Goal: Task Accomplishment & Management: Manage account settings

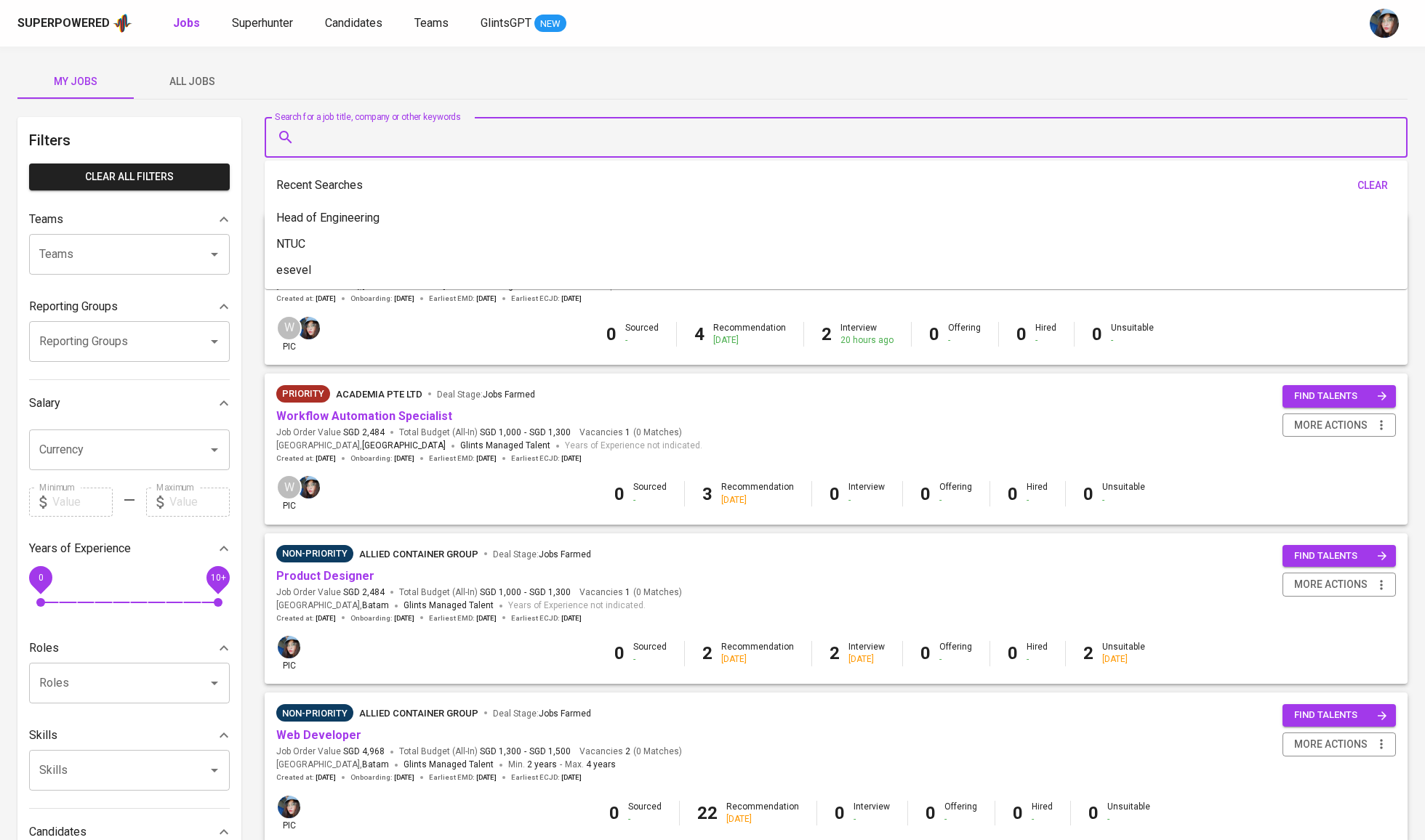
click at [384, 146] on input "Search for a job title, company or other keywords" at bounding box center [839, 137] width 1079 height 28
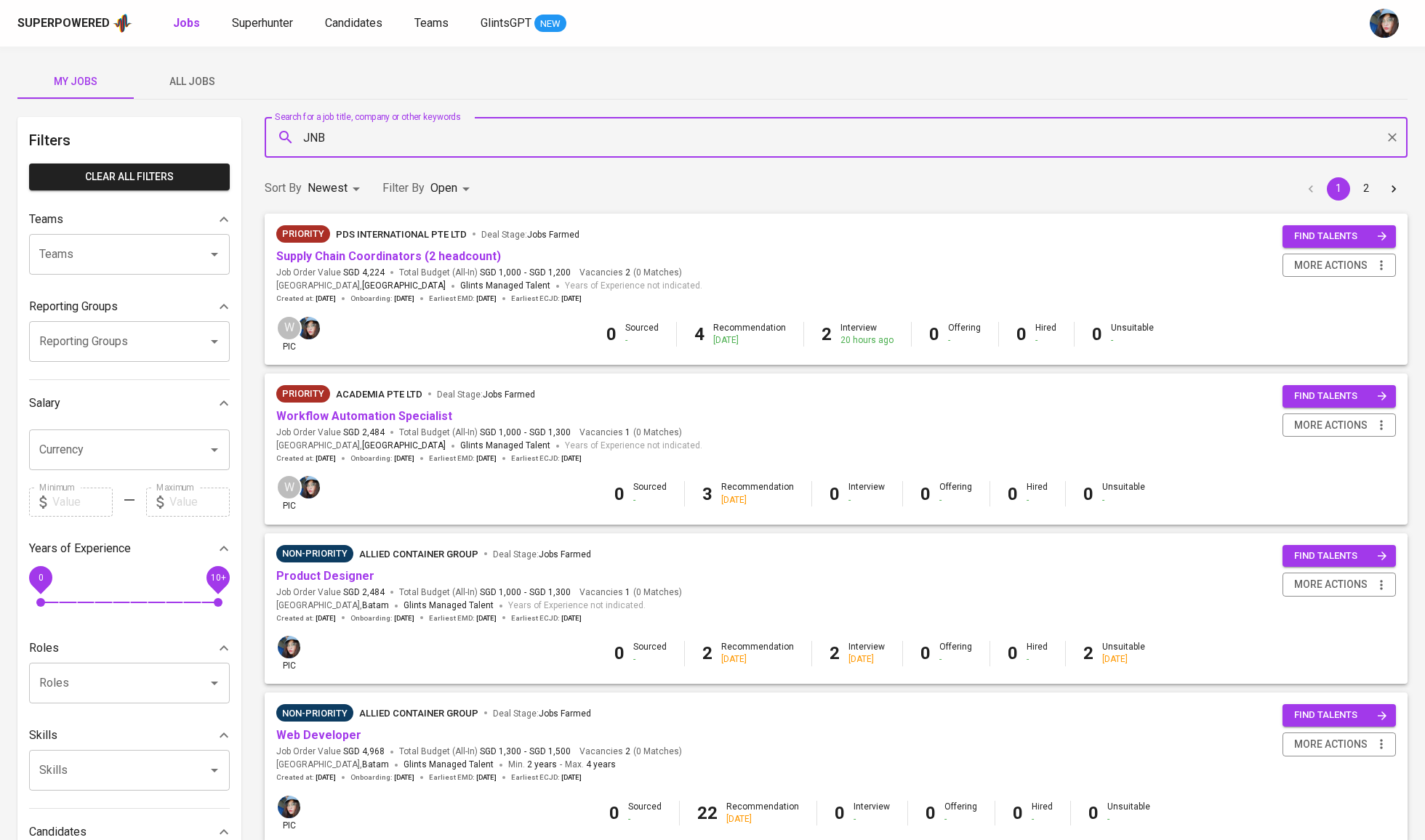
type input "JNB"
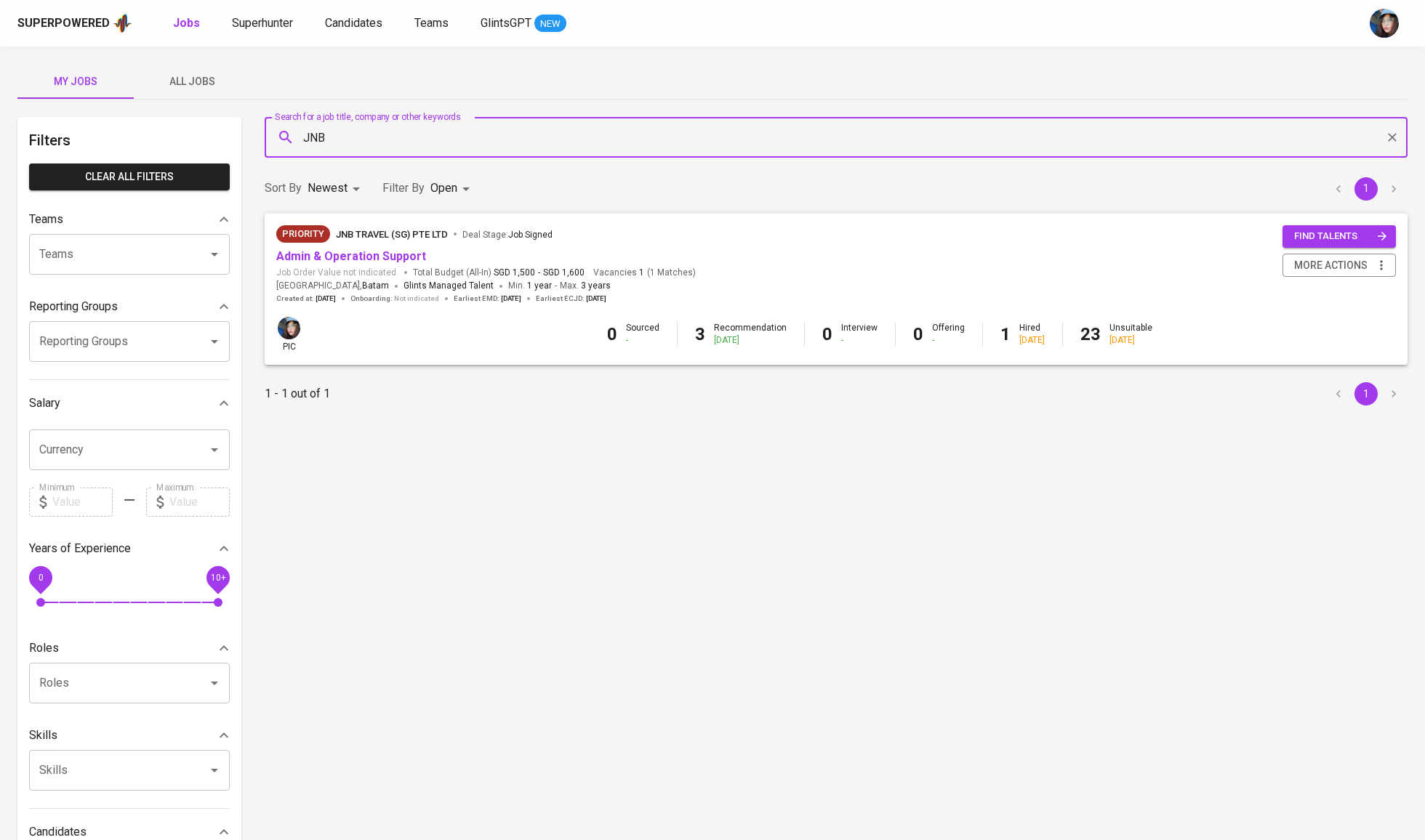
click at [392, 263] on span "Admin & Operation Support" at bounding box center [351, 257] width 149 height 17
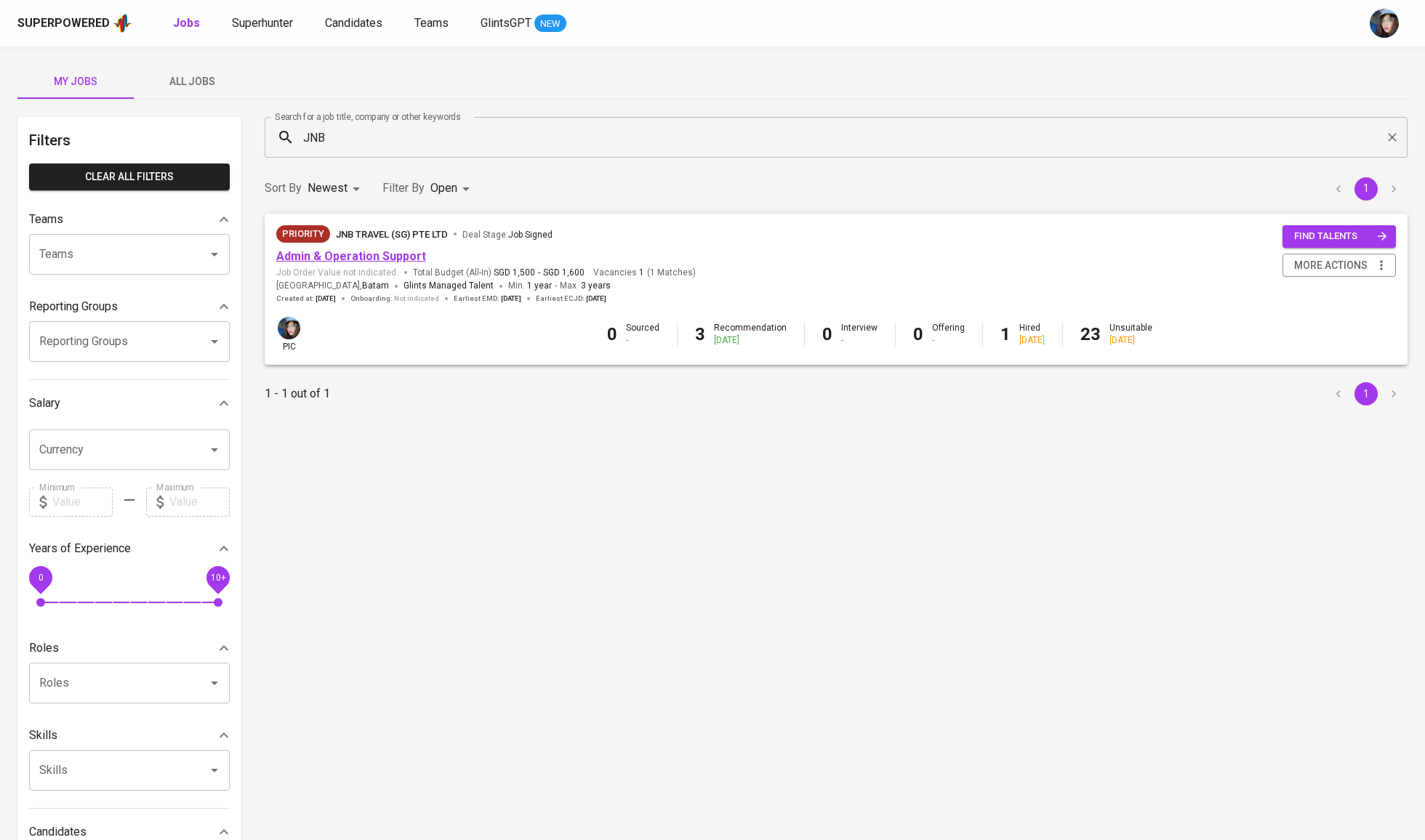
click at [405, 257] on link "Admin & Operation Support" at bounding box center [351, 256] width 149 height 14
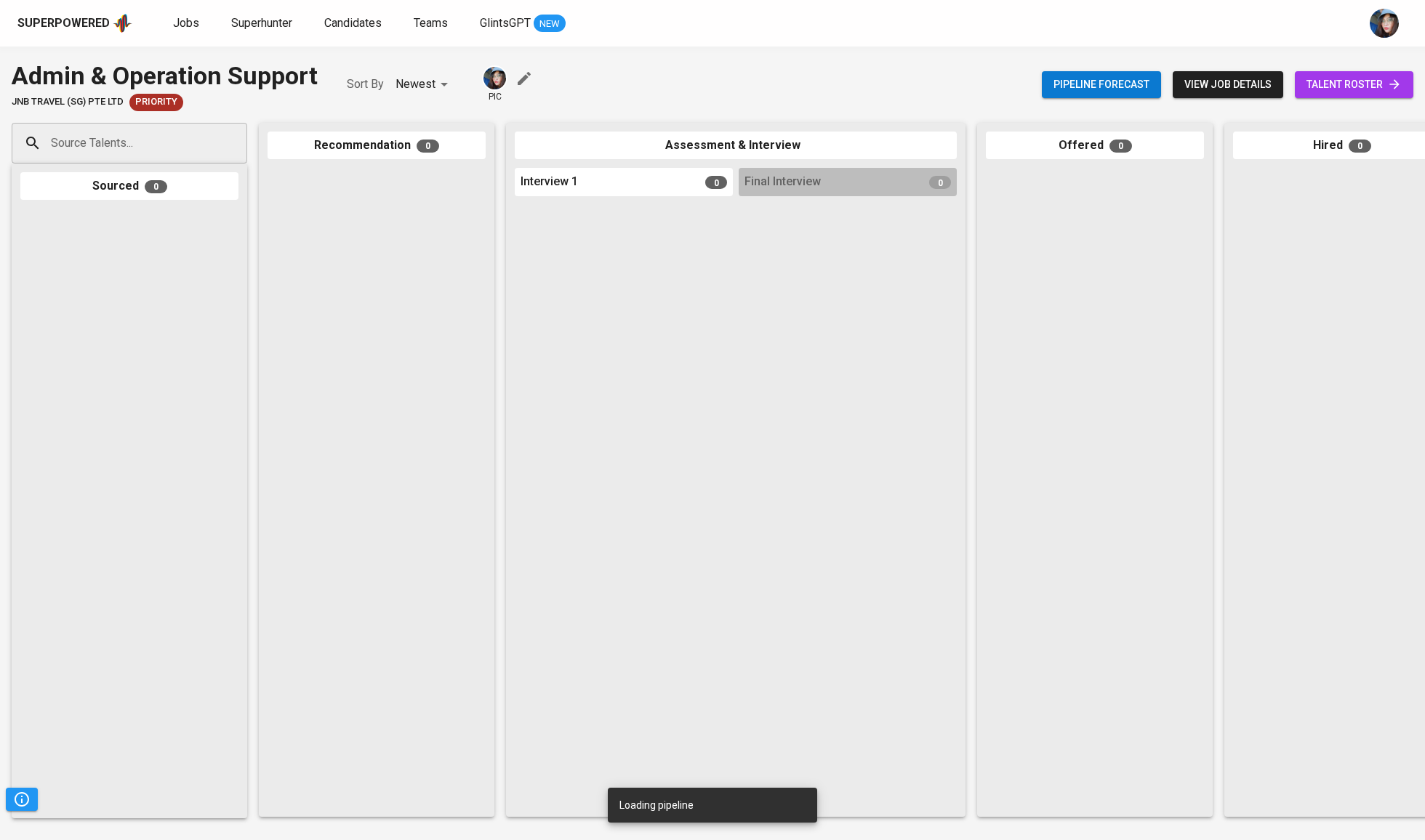
click at [1356, 82] on span "talent roster" at bounding box center [1354, 85] width 95 height 18
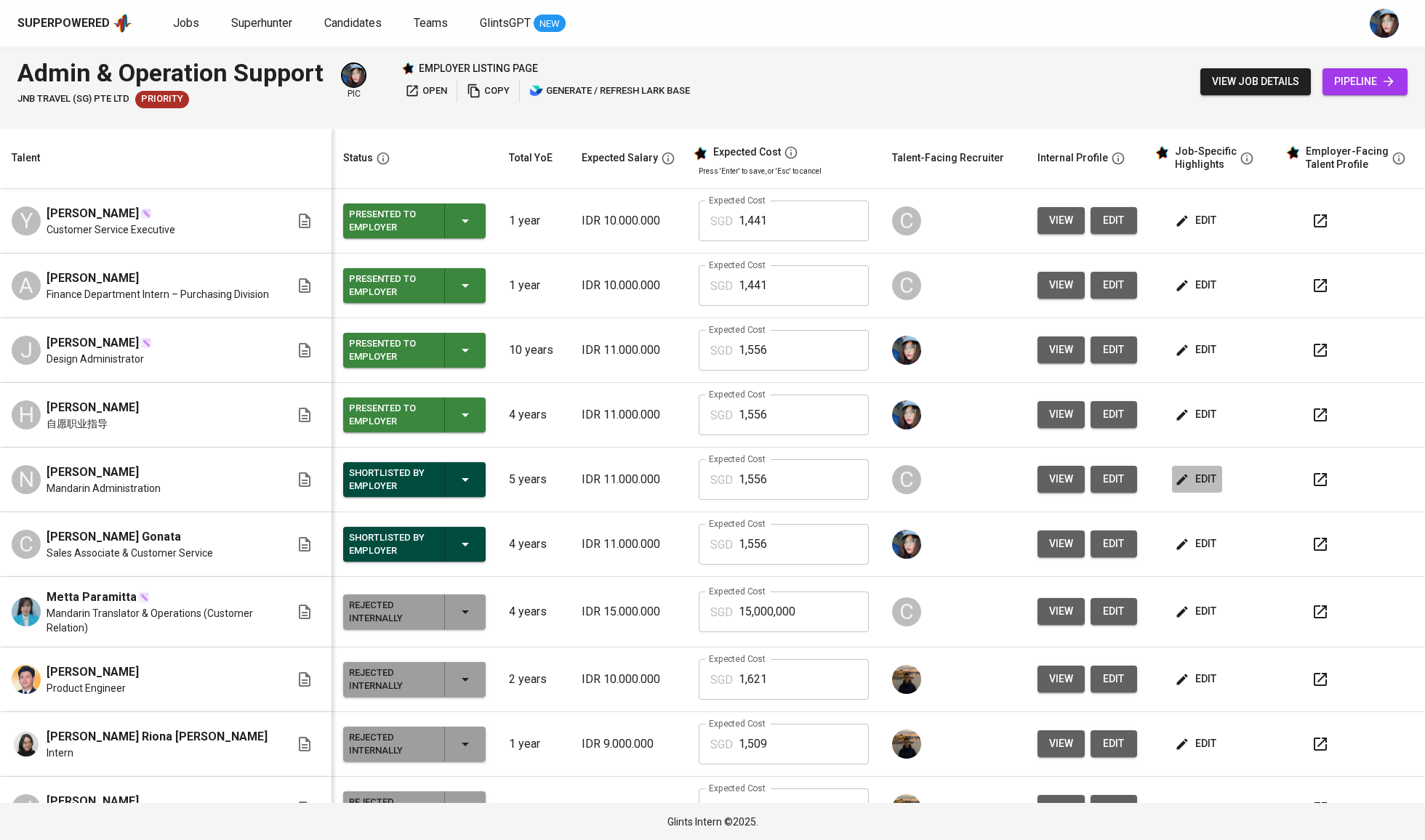
click at [1183, 487] on span "edit" at bounding box center [1196, 479] width 38 height 18
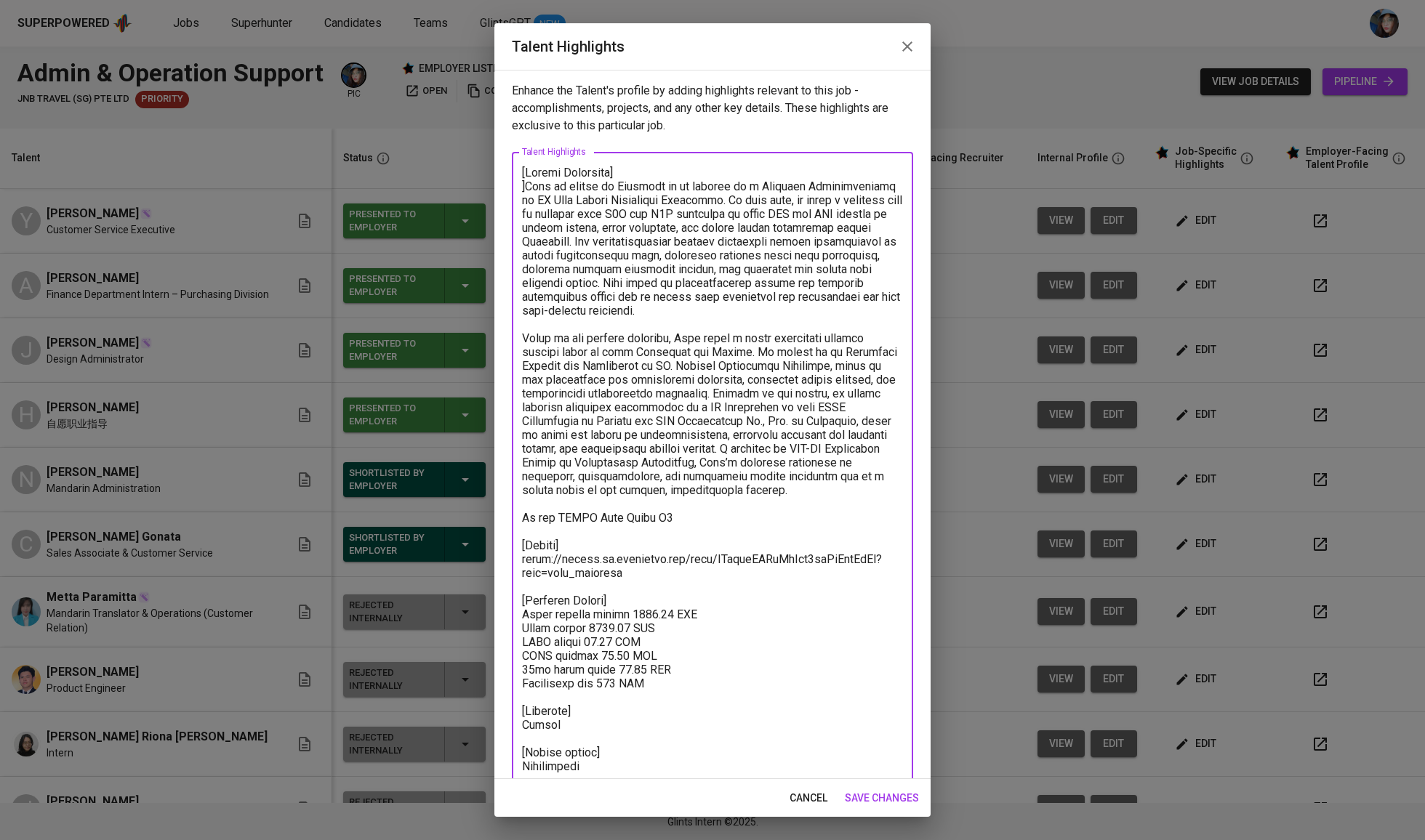
click at [605, 556] on textarea at bounding box center [712, 471] width 381 height 611
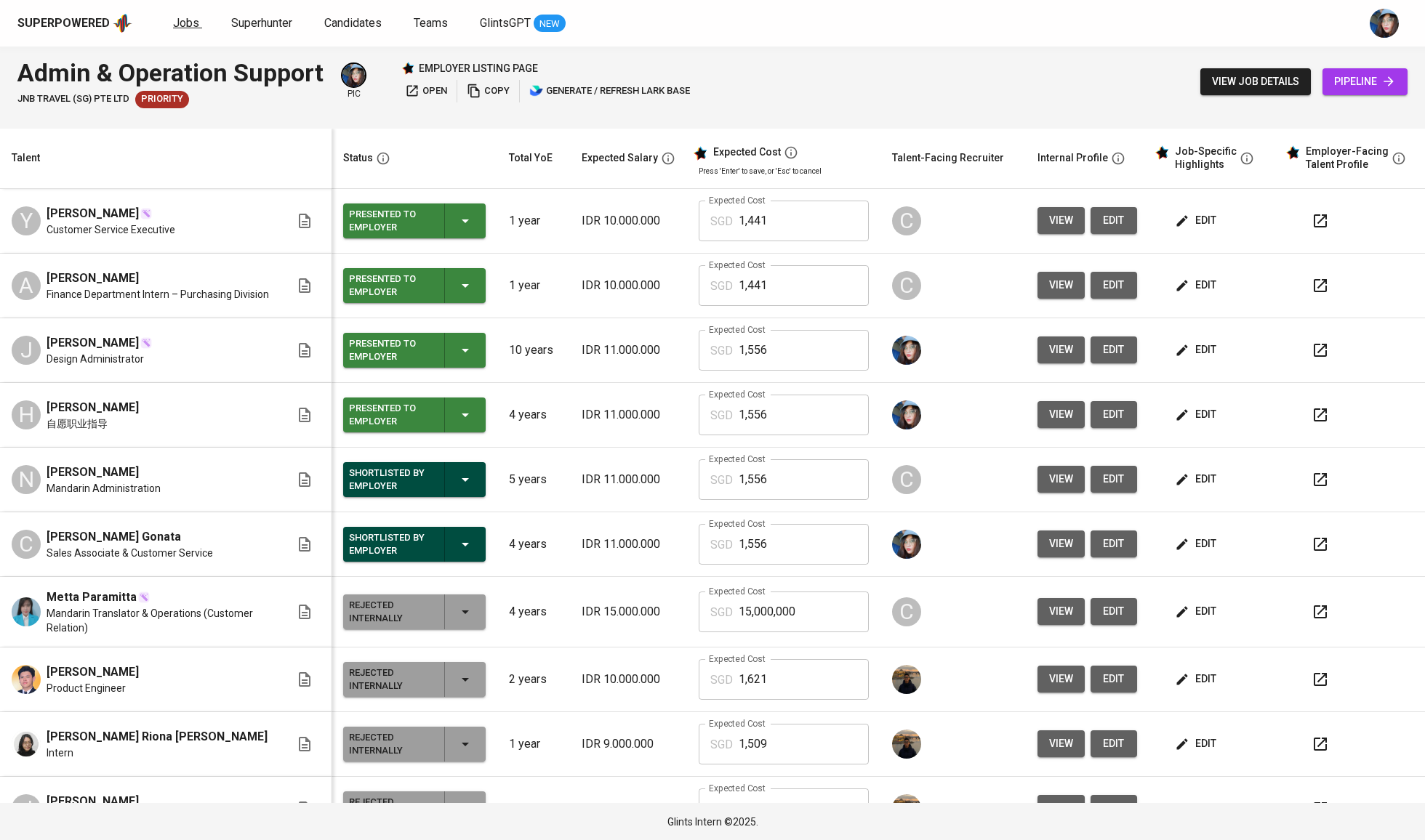
click at [192, 27] on span "Jobs" at bounding box center [186, 23] width 26 height 14
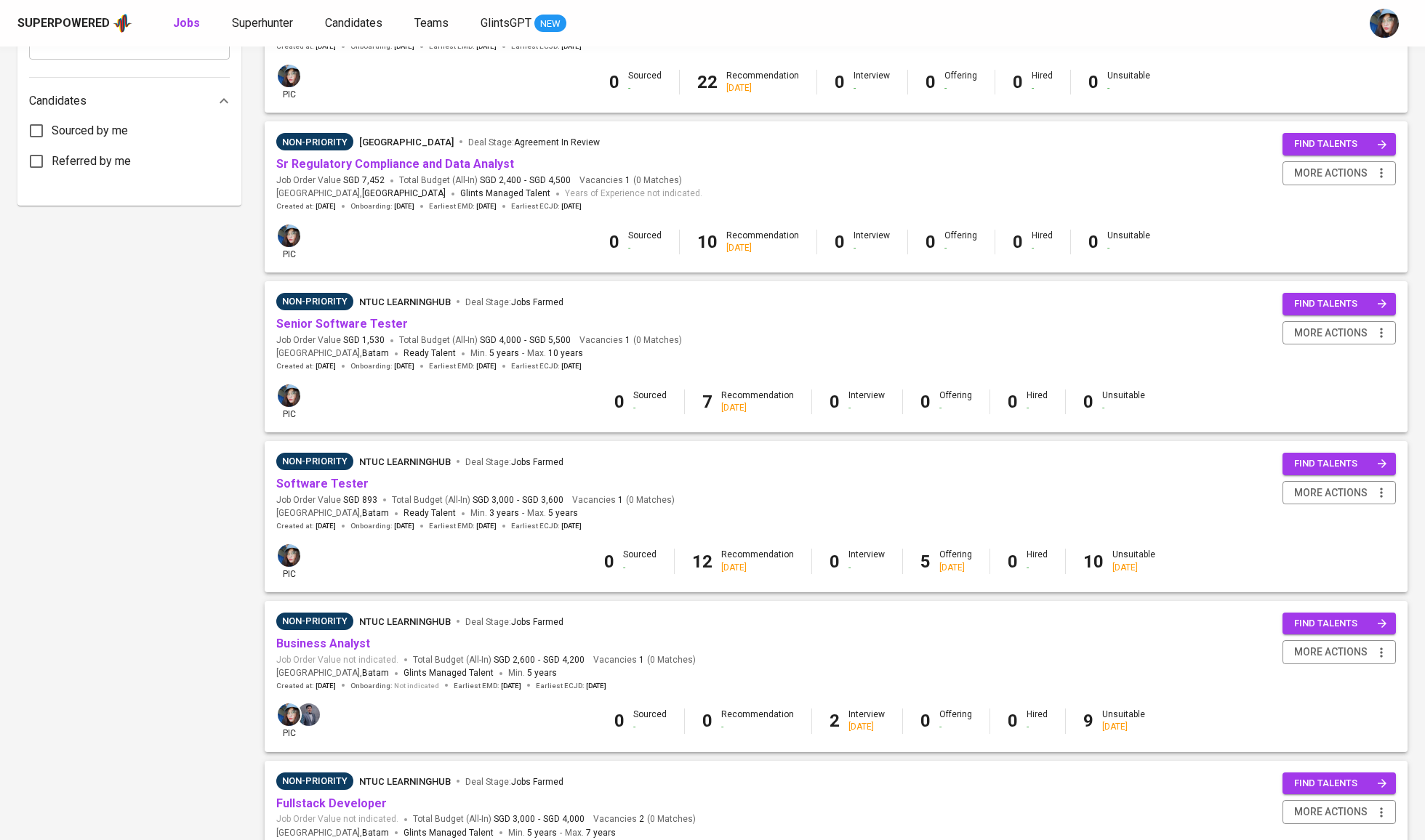
scroll to position [728, 0]
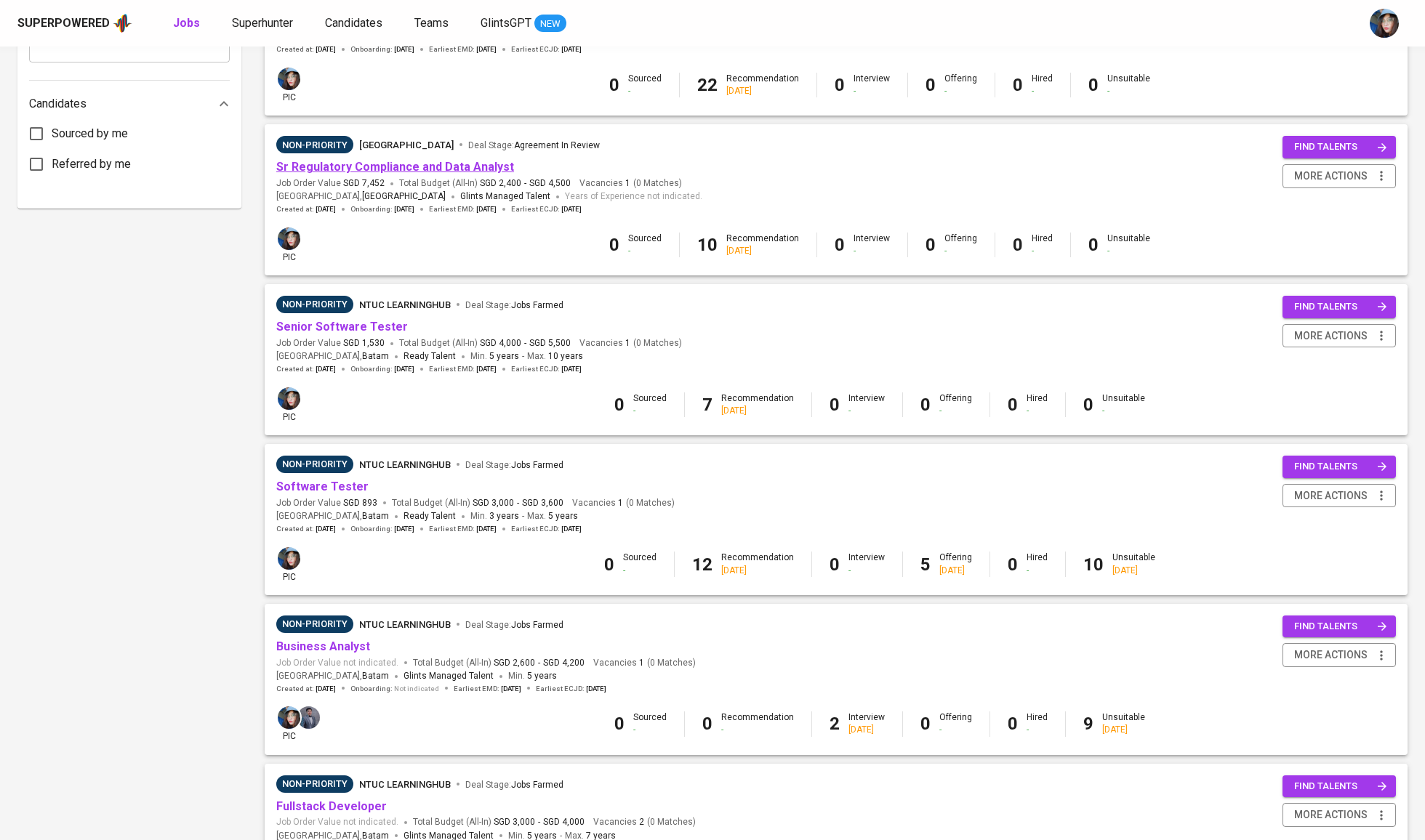
click at [471, 164] on link "Sr Regulatory Compliance and Data Analyst" at bounding box center [395, 167] width 238 height 14
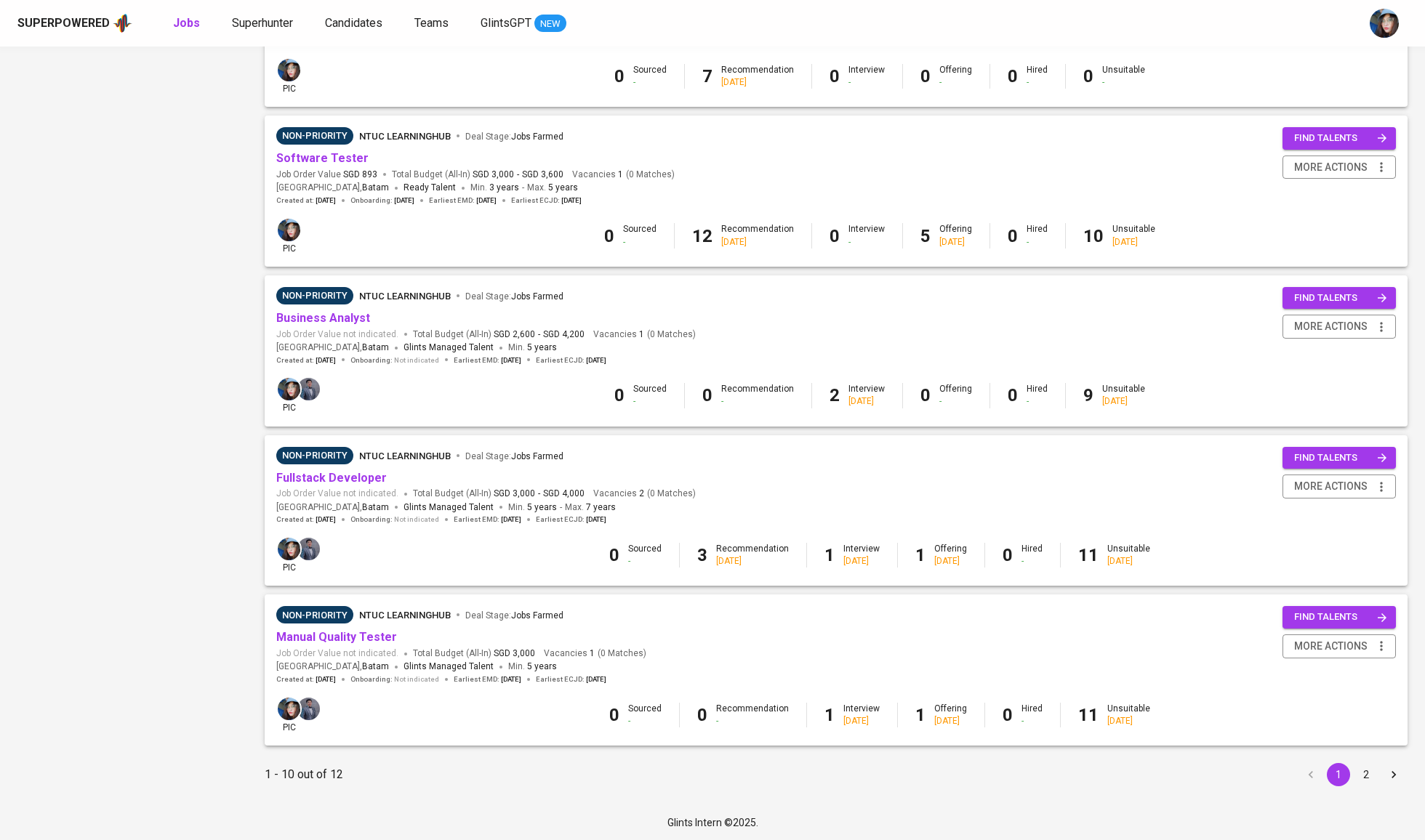
scroll to position [1056, 0]
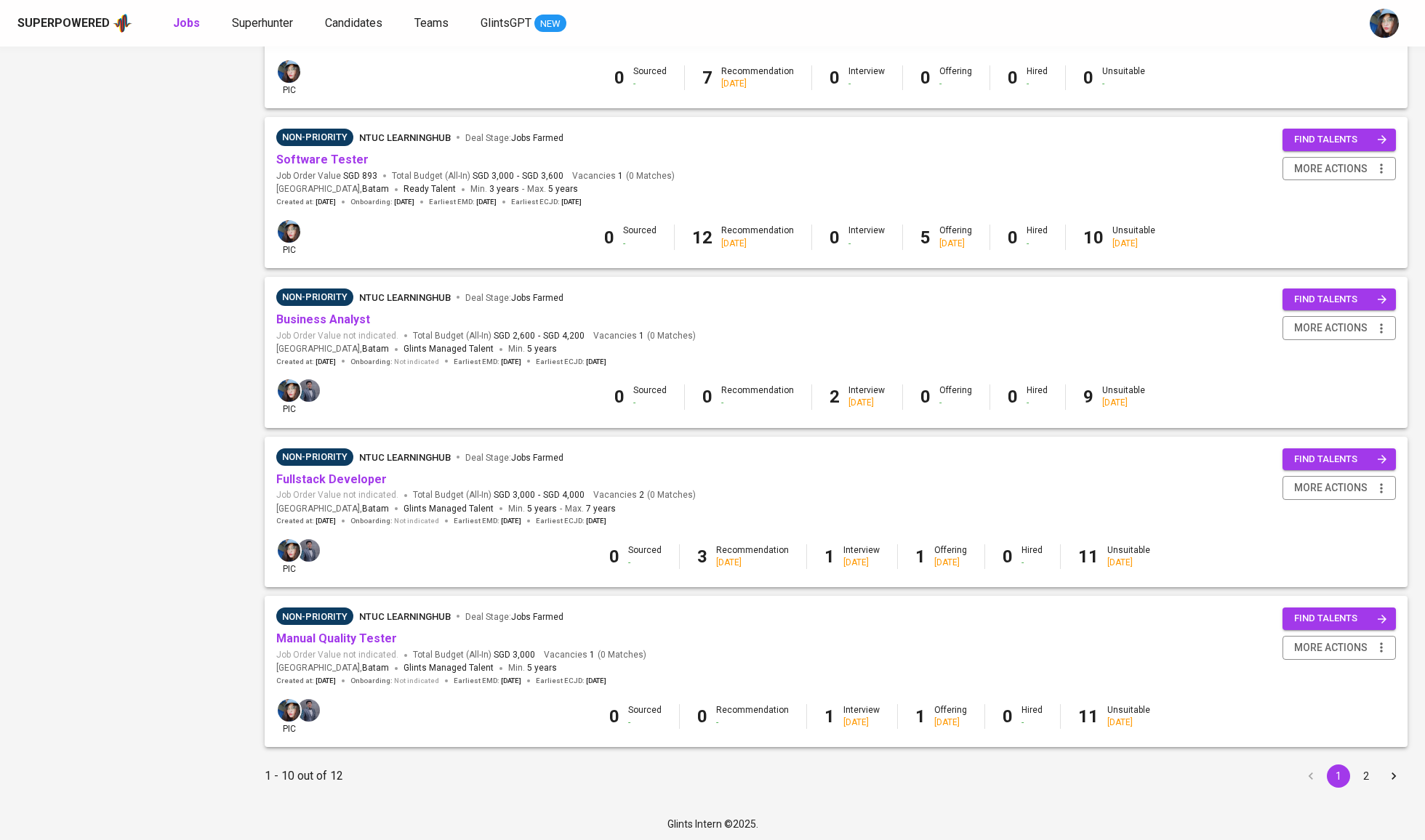
click at [1362, 772] on button "2" at bounding box center [1365, 776] width 23 height 23
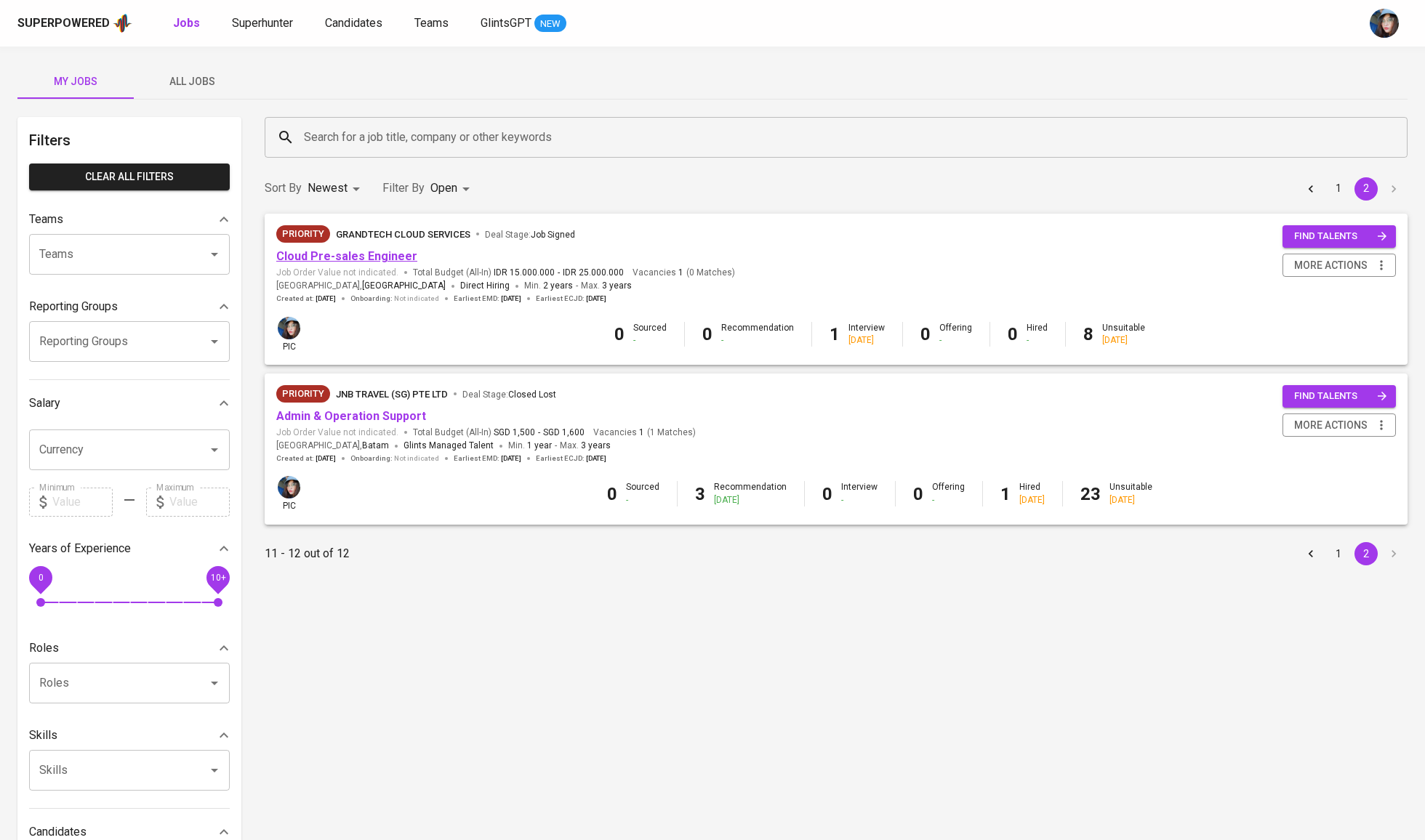
click at [359, 260] on link "Cloud Pre-sales Engineer" at bounding box center [346, 256] width 141 height 14
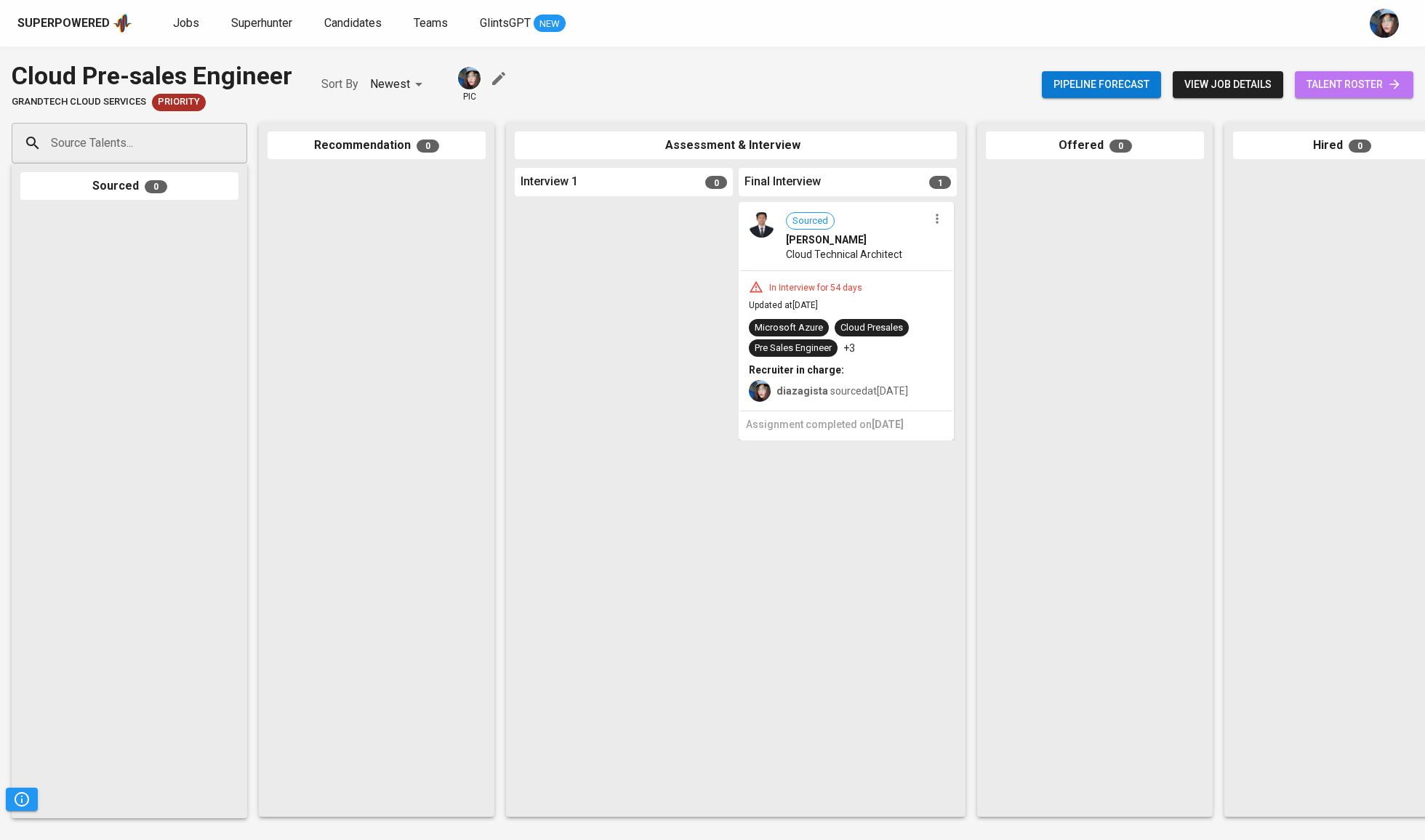
click at [1339, 85] on span "talent roster" at bounding box center [1354, 85] width 95 height 18
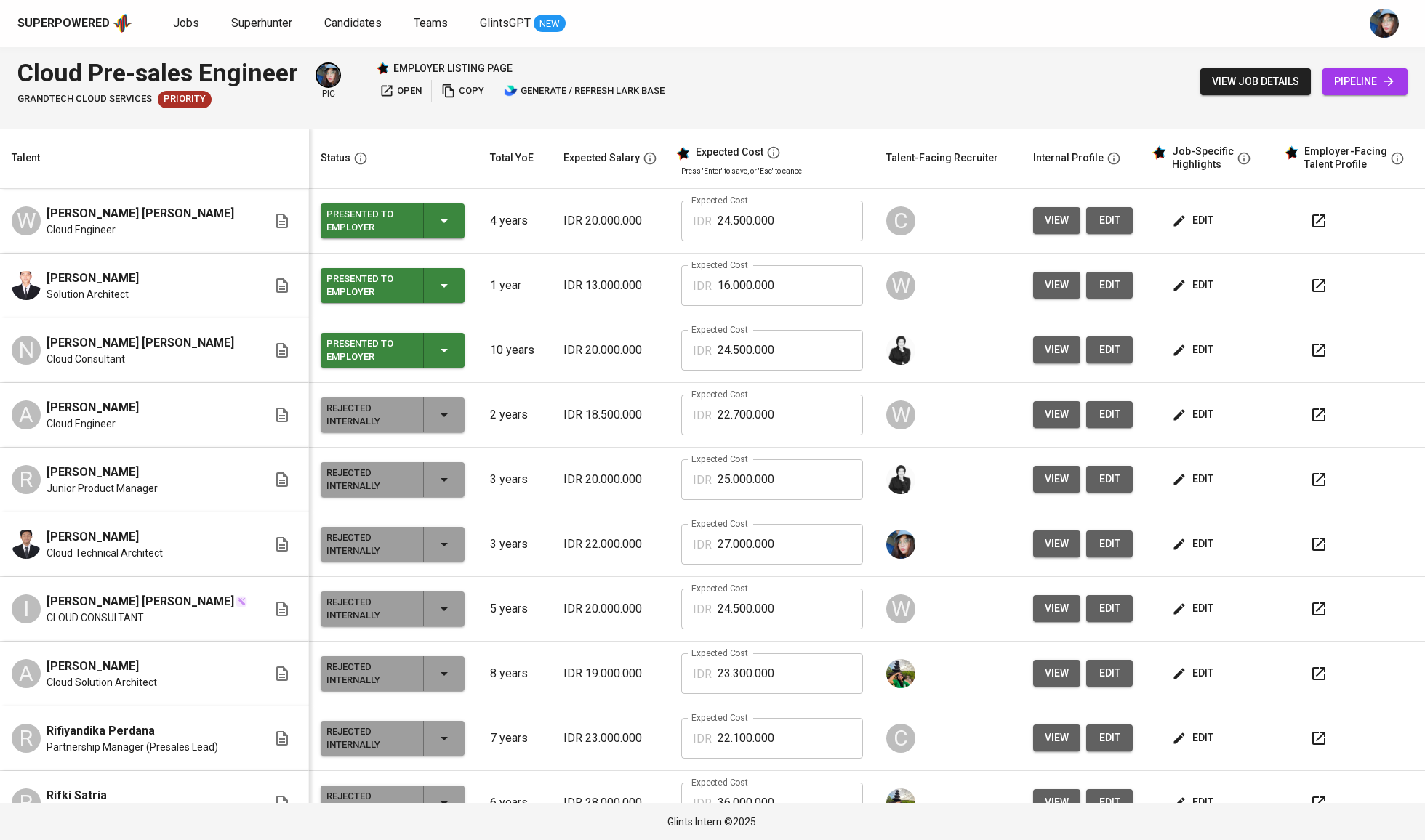
click at [109, 215] on span "Willy Surya Hidayat" at bounding box center [140, 214] width 188 height 17
copy span "Willy Surya Hidayat"
click at [120, 271] on span "Aditya Taufiq Saputro" at bounding box center [93, 278] width 92 height 17
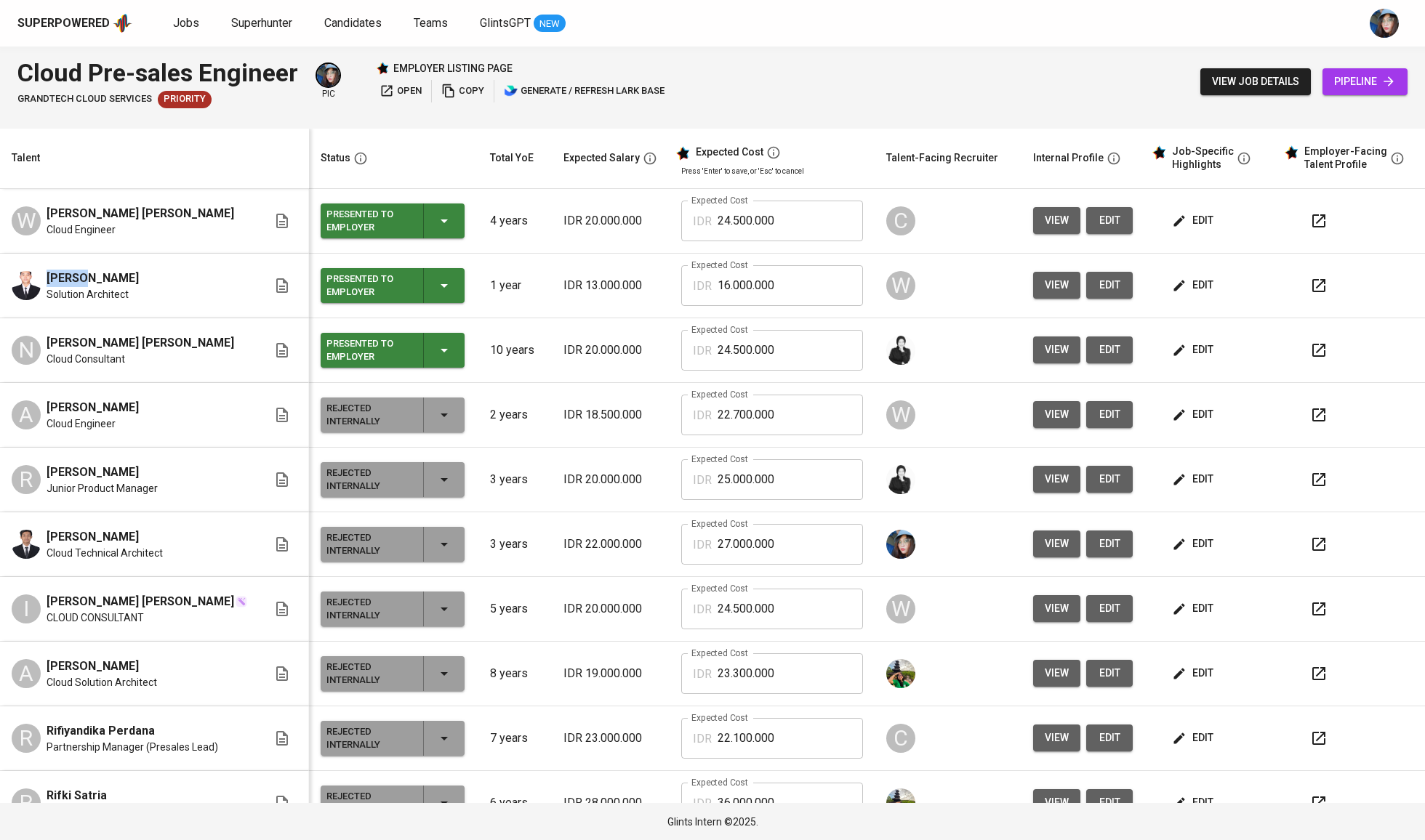
click at [120, 271] on span "Aditya Taufiq Saputro" at bounding box center [93, 278] width 92 height 17
copy span "Aditya Taufiq Saputro"
click at [102, 339] on span "Nasir Ahmad Nooruddin" at bounding box center [140, 343] width 188 height 17
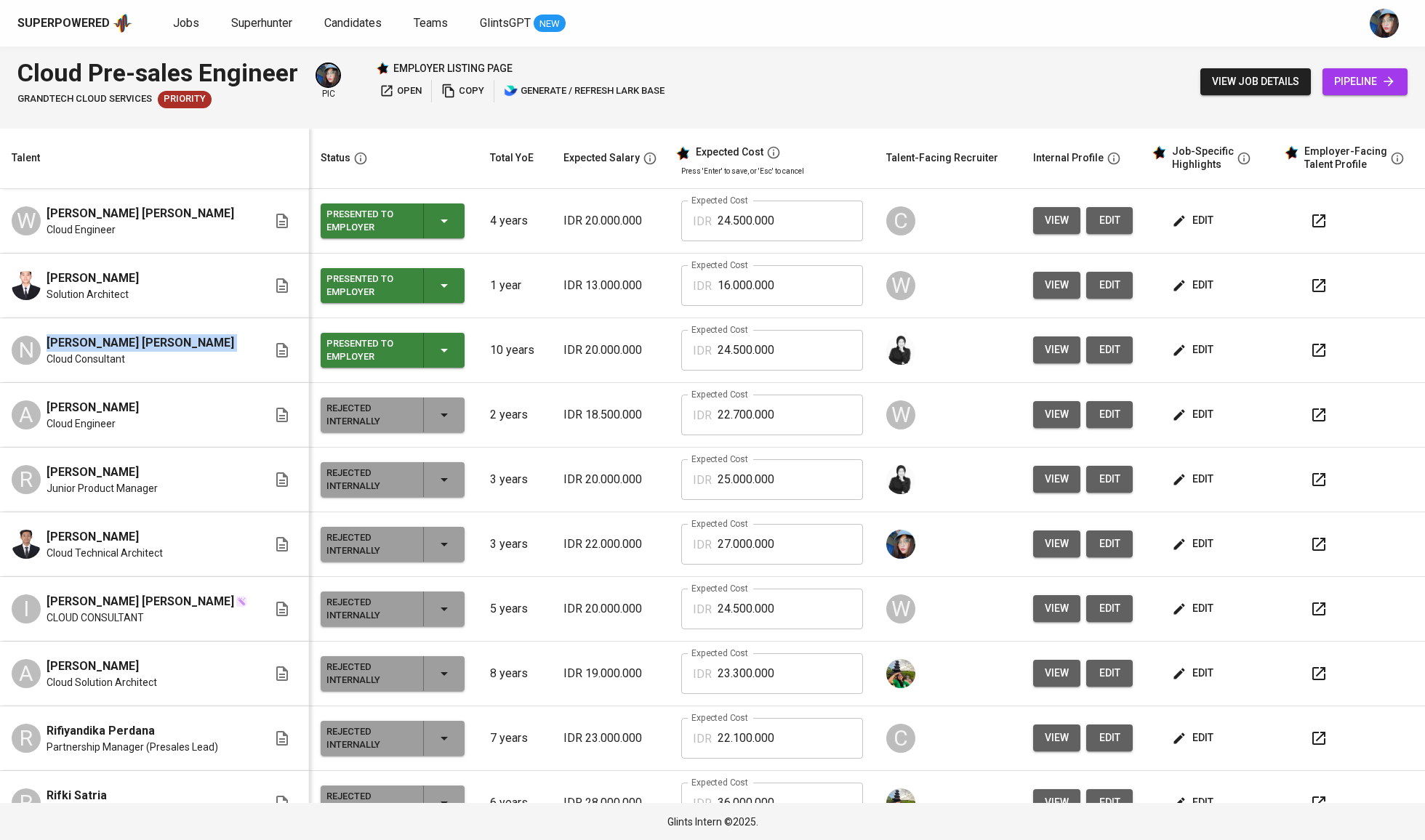
click at [102, 339] on span "Nasir Ahmad Nooruddin" at bounding box center [140, 343] width 188 height 17
copy span "Nasir Ahmad Nooruddin"
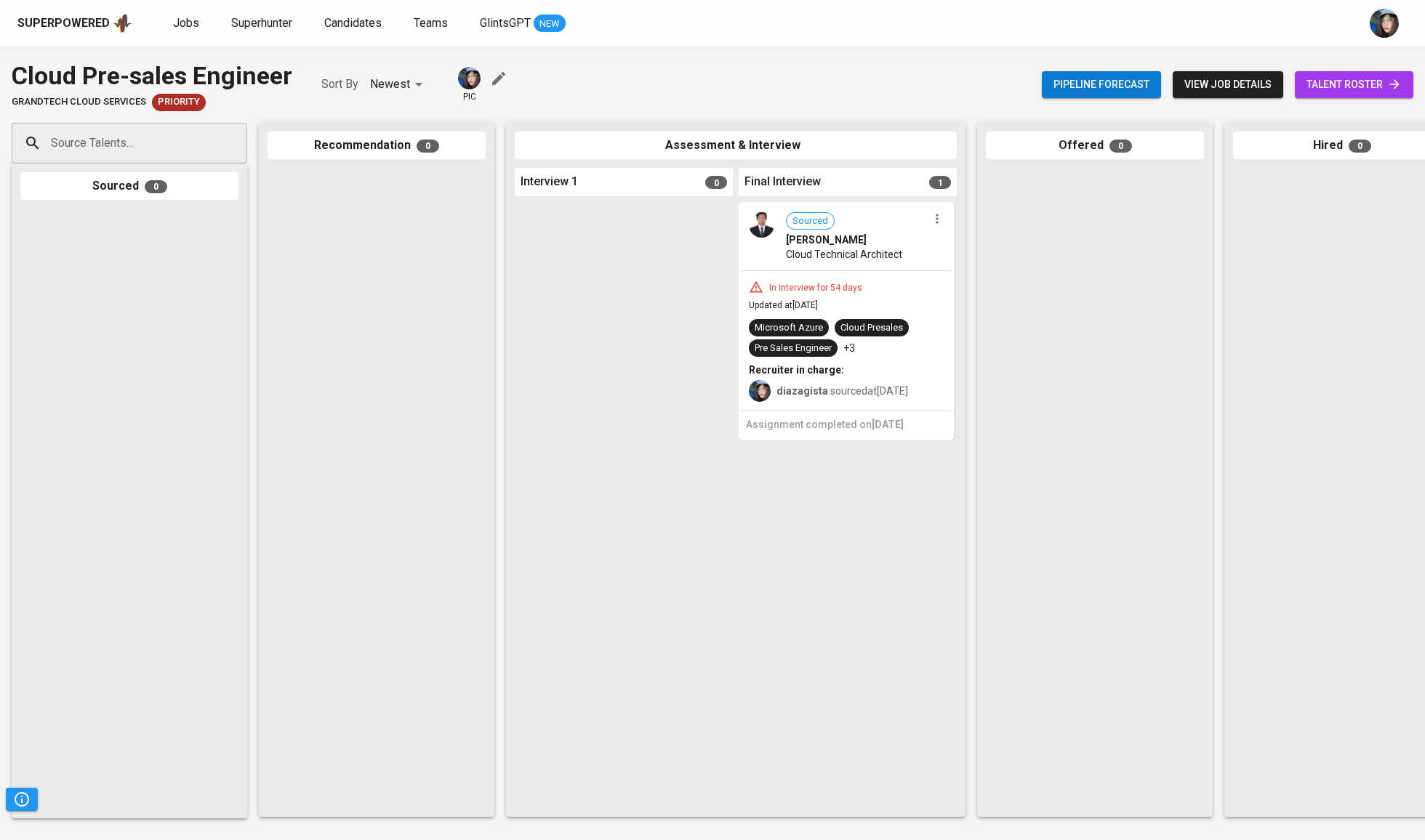
scroll to position [0, 28]
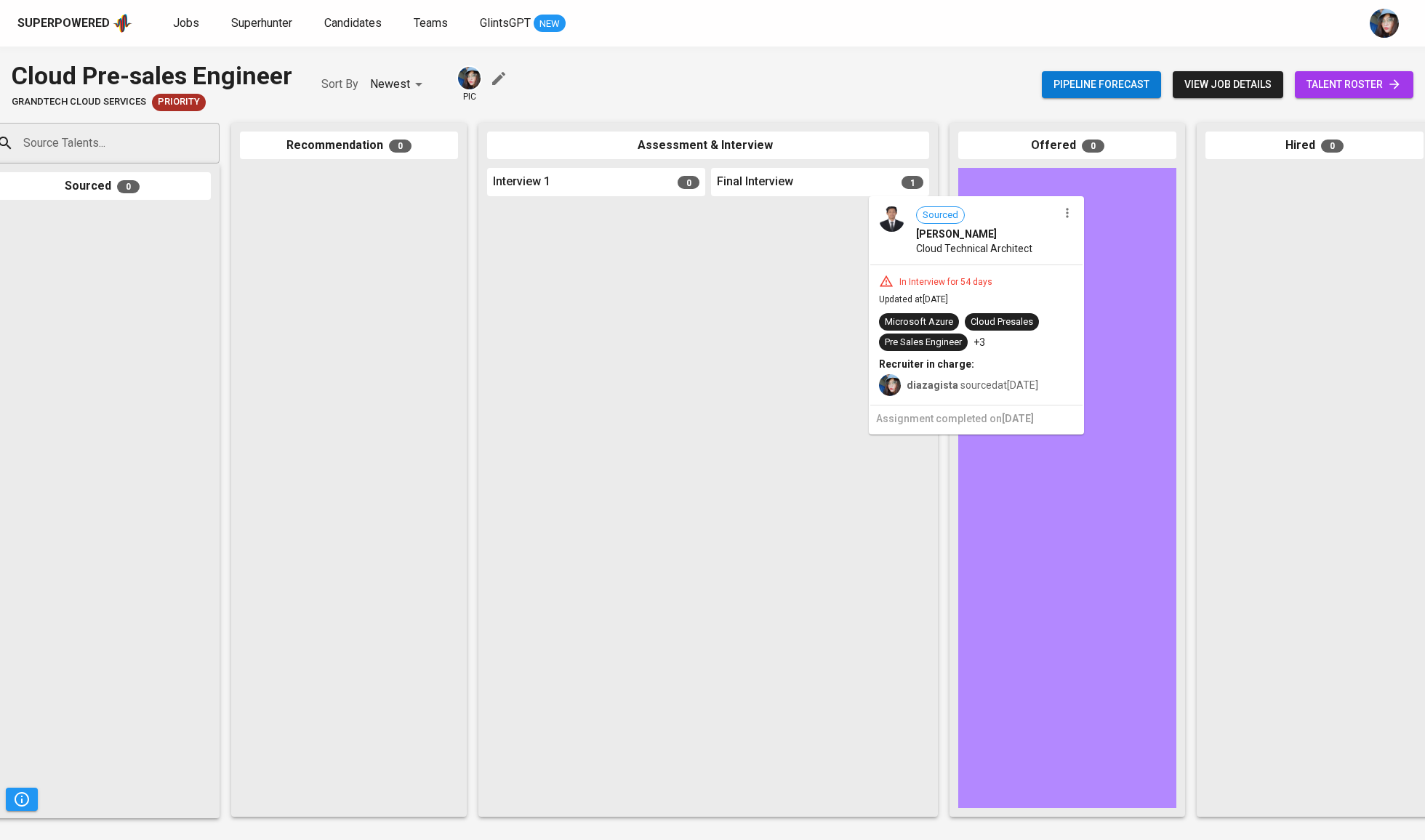
drag, startPoint x: 774, startPoint y: 312, endPoint x: 989, endPoint y: 304, distance: 215.1
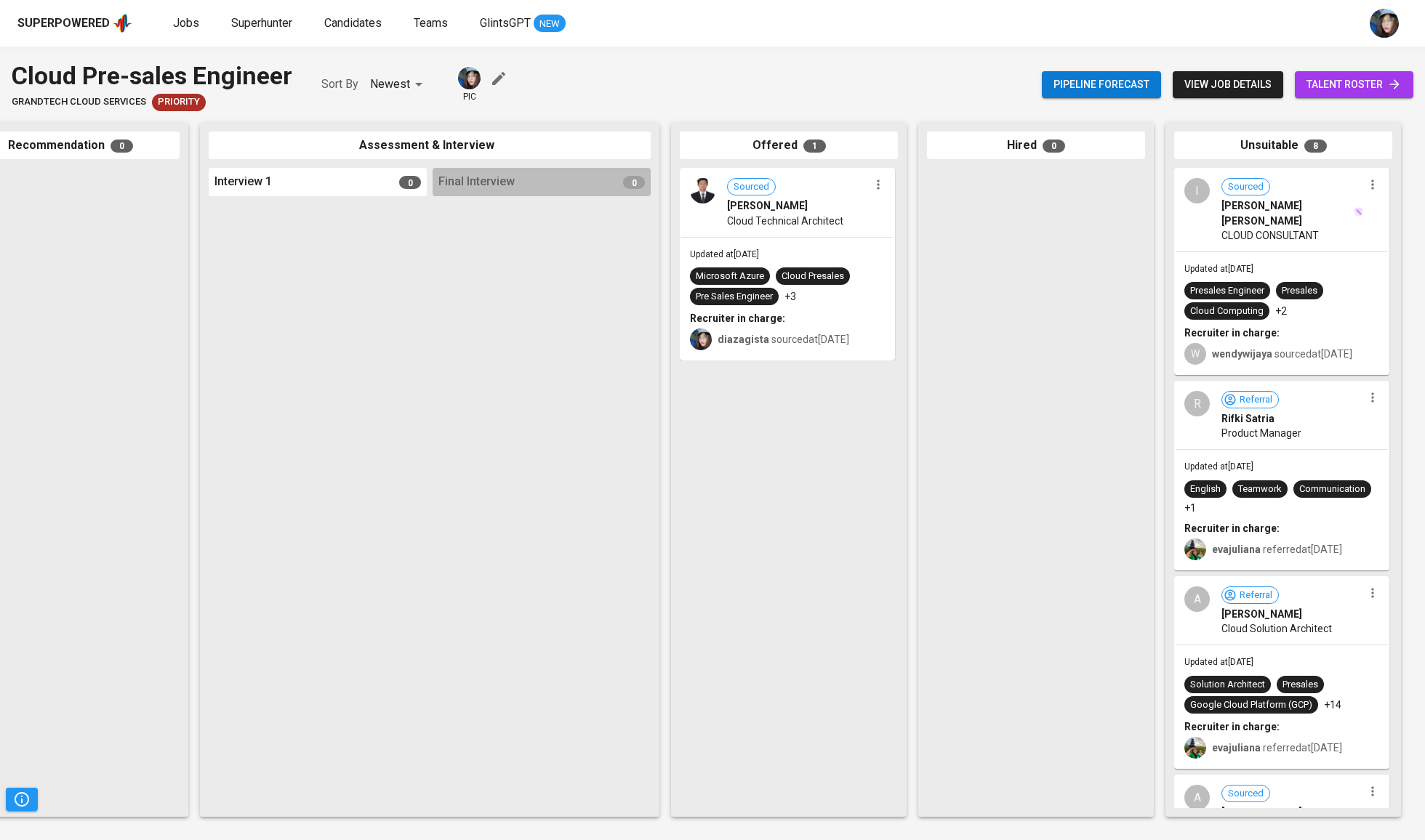
scroll to position [0, 306]
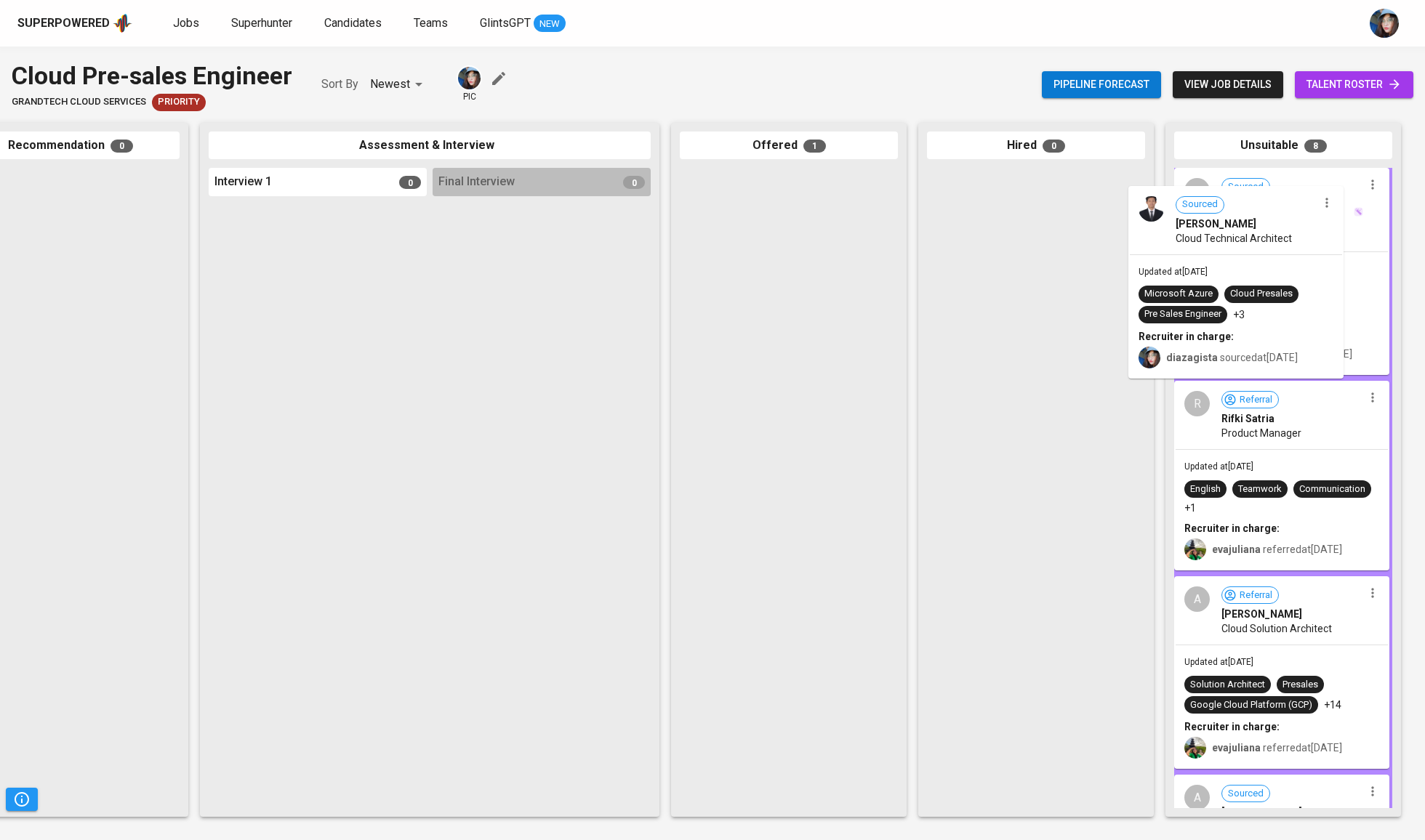
drag, startPoint x: 772, startPoint y: 198, endPoint x: 1237, endPoint y: 216, distance: 465.3
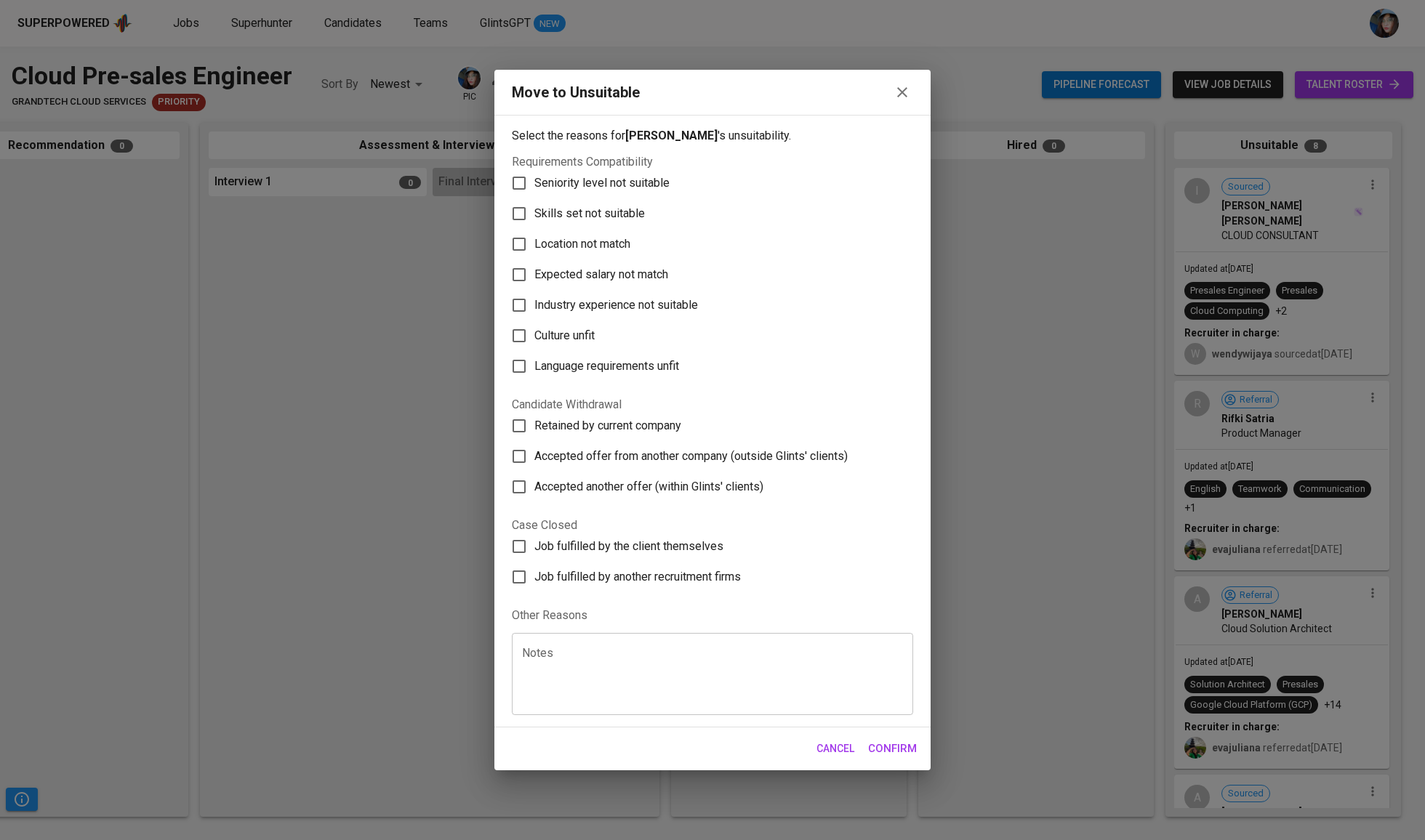
scroll to position [0, 306]
click at [657, 465] on span "Accepted offer from another company (outside Glints' clients)" at bounding box center [691, 456] width 313 height 17
click at [534, 469] on input "Accepted offer from another company (outside Glints' clients)" at bounding box center [519, 457] width 30 height 30
click at [717, 458] on label "Accepted offer from another company (outside Glints' clients)" at bounding box center [703, 457] width 398 height 30
click at [534, 458] on input "Accepted offer from another company (outside Glints' clients)" at bounding box center [519, 457] width 30 height 30
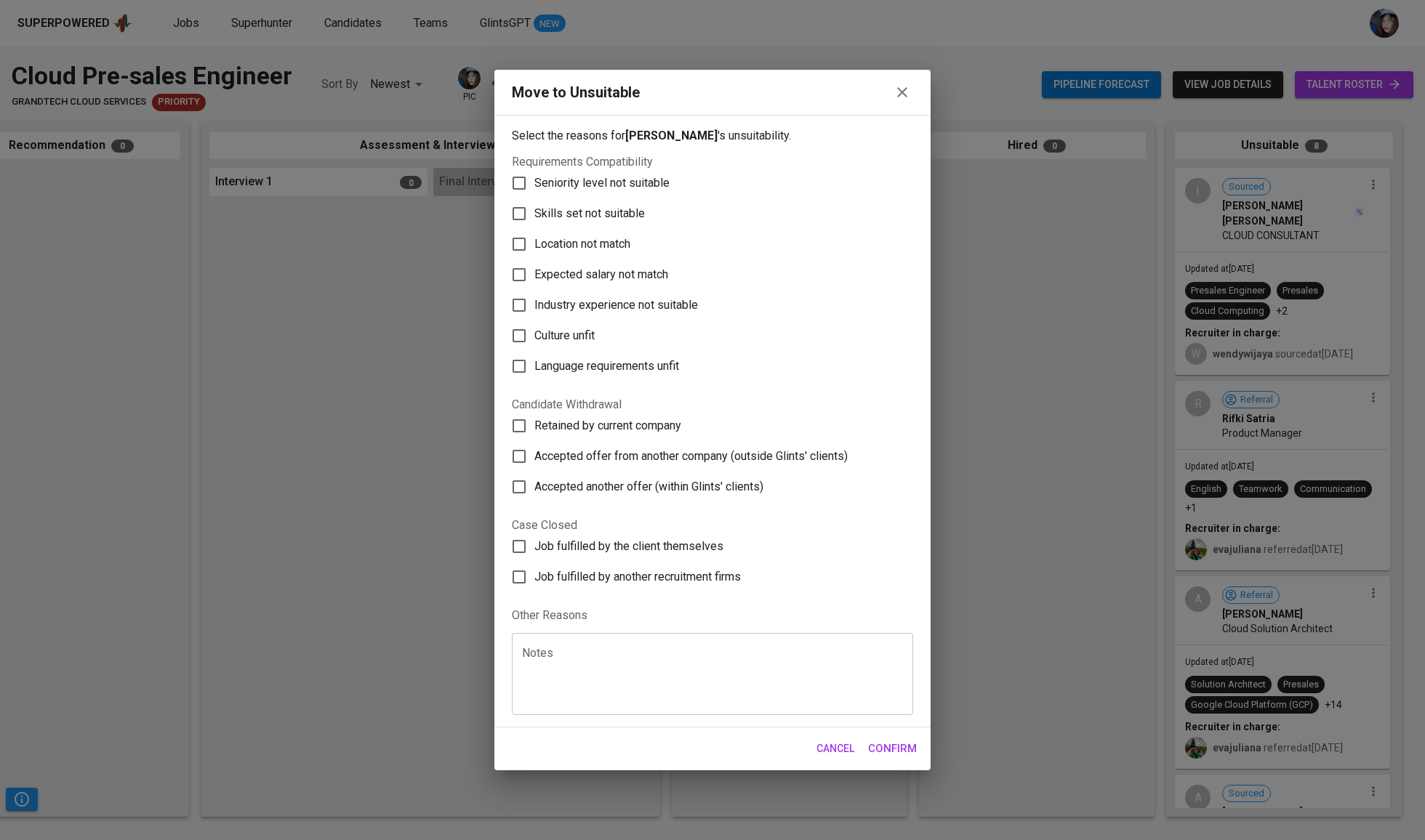
click at [656, 465] on span "Accepted offer from another company (outside Glints' clients)" at bounding box center [691, 456] width 313 height 17
click at [534, 465] on input "Accepted offer from another company (outside Glints' clients)" at bounding box center [519, 457] width 30 height 30
checkbox input "true"
click at [899, 758] on span "Confirm" at bounding box center [892, 749] width 49 height 19
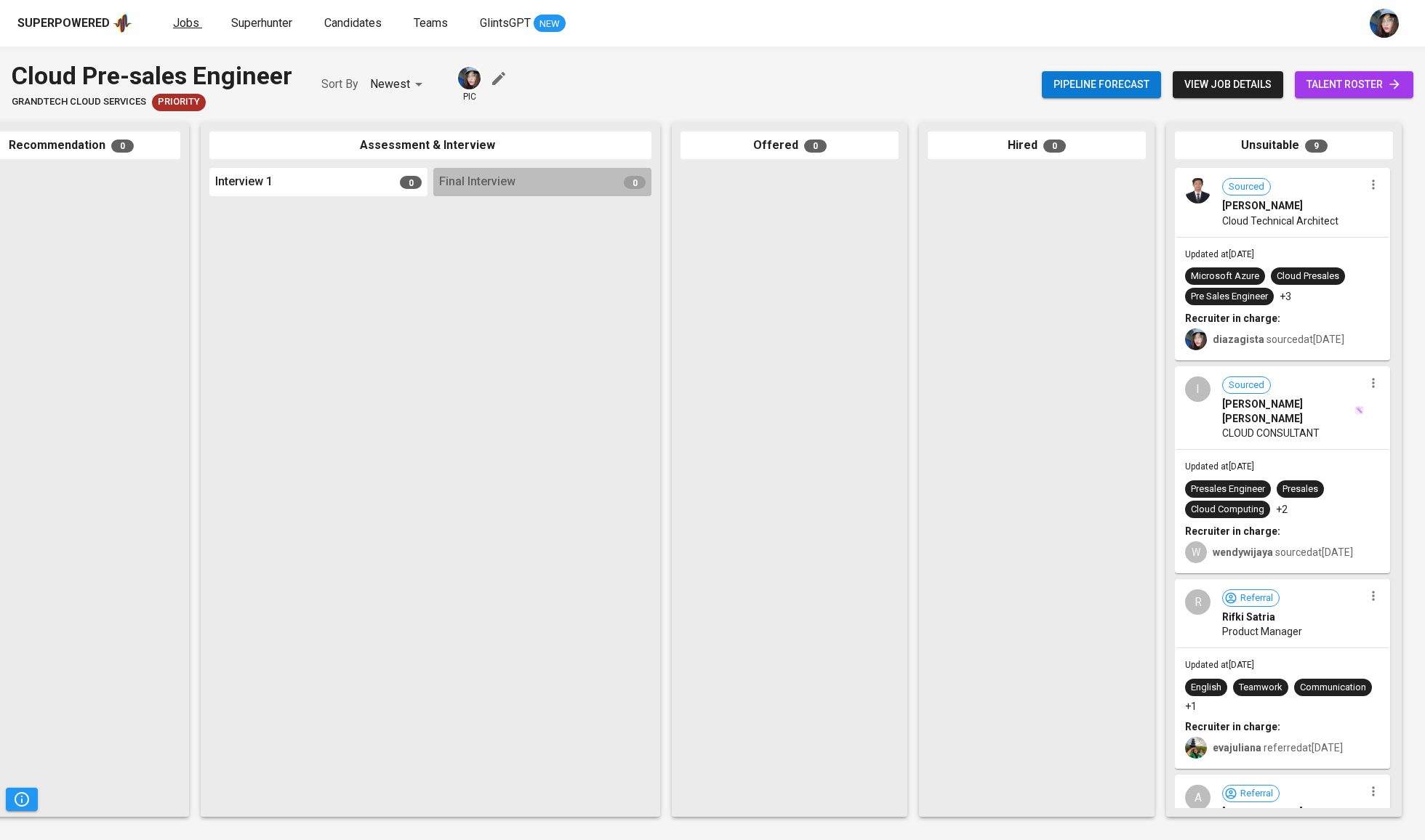
click at [174, 20] on span "Jobs" at bounding box center [186, 23] width 26 height 14
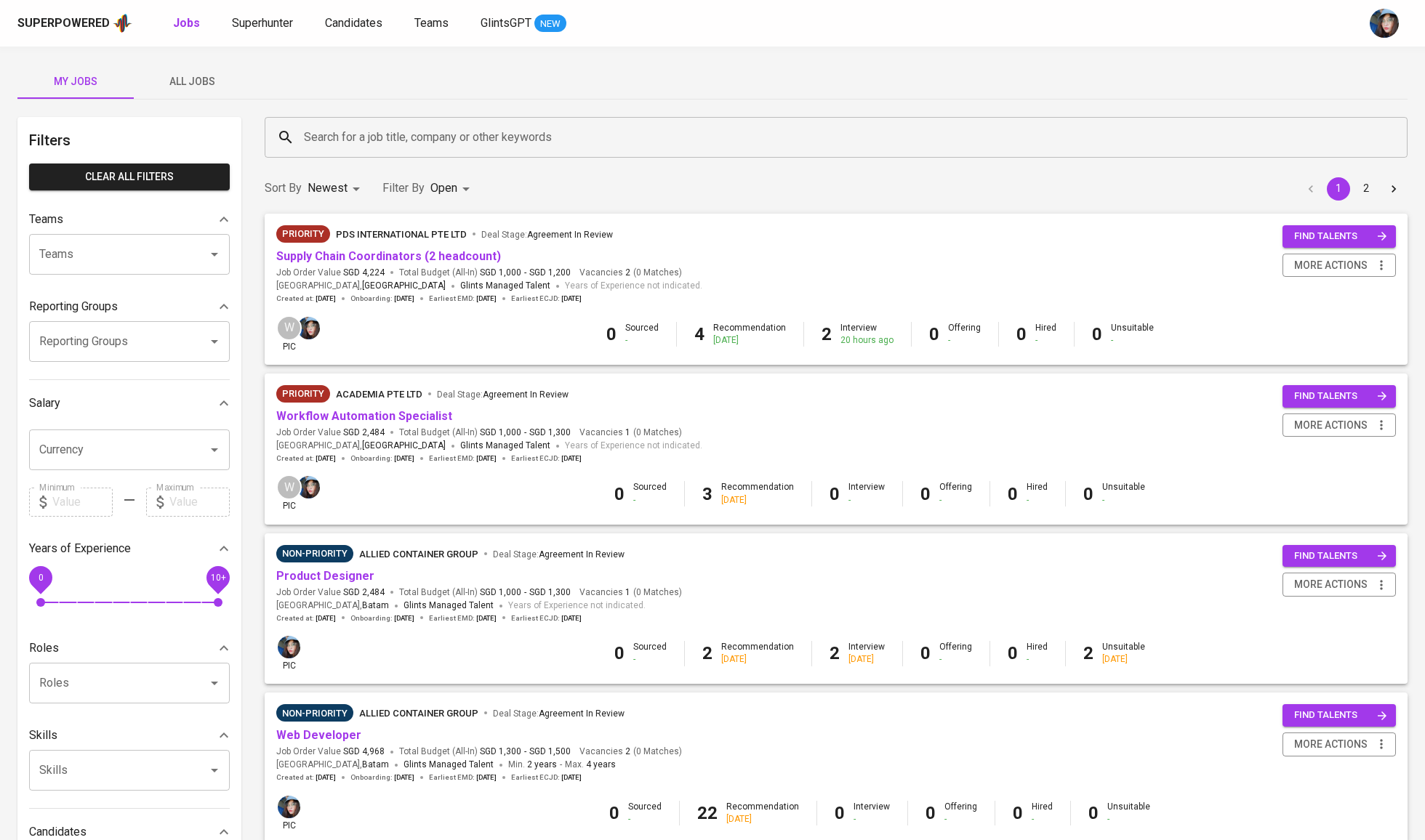
scroll to position [-1, 0]
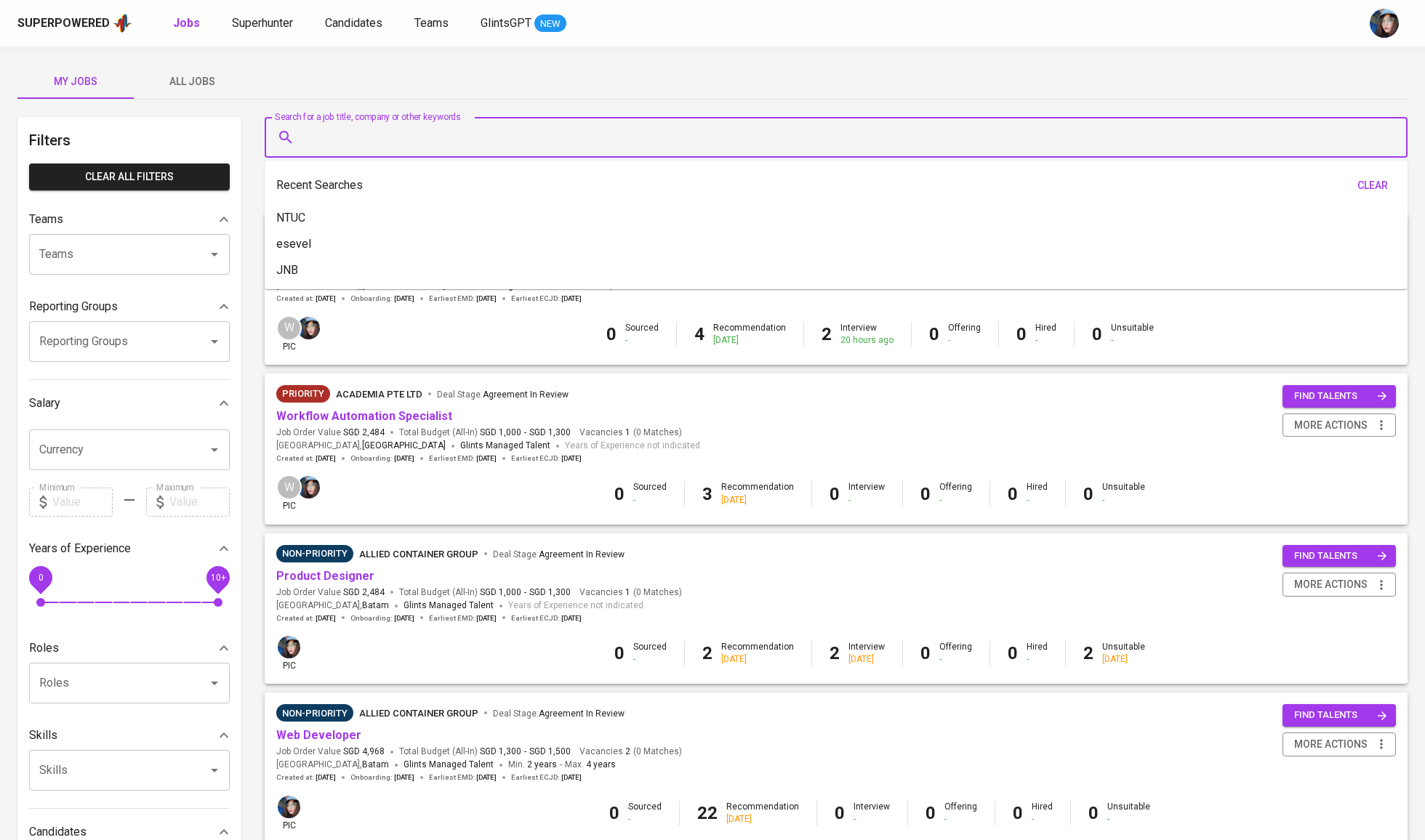
click at [672, 126] on input "Search for a job title, company or other keywords" at bounding box center [839, 137] width 1079 height 28
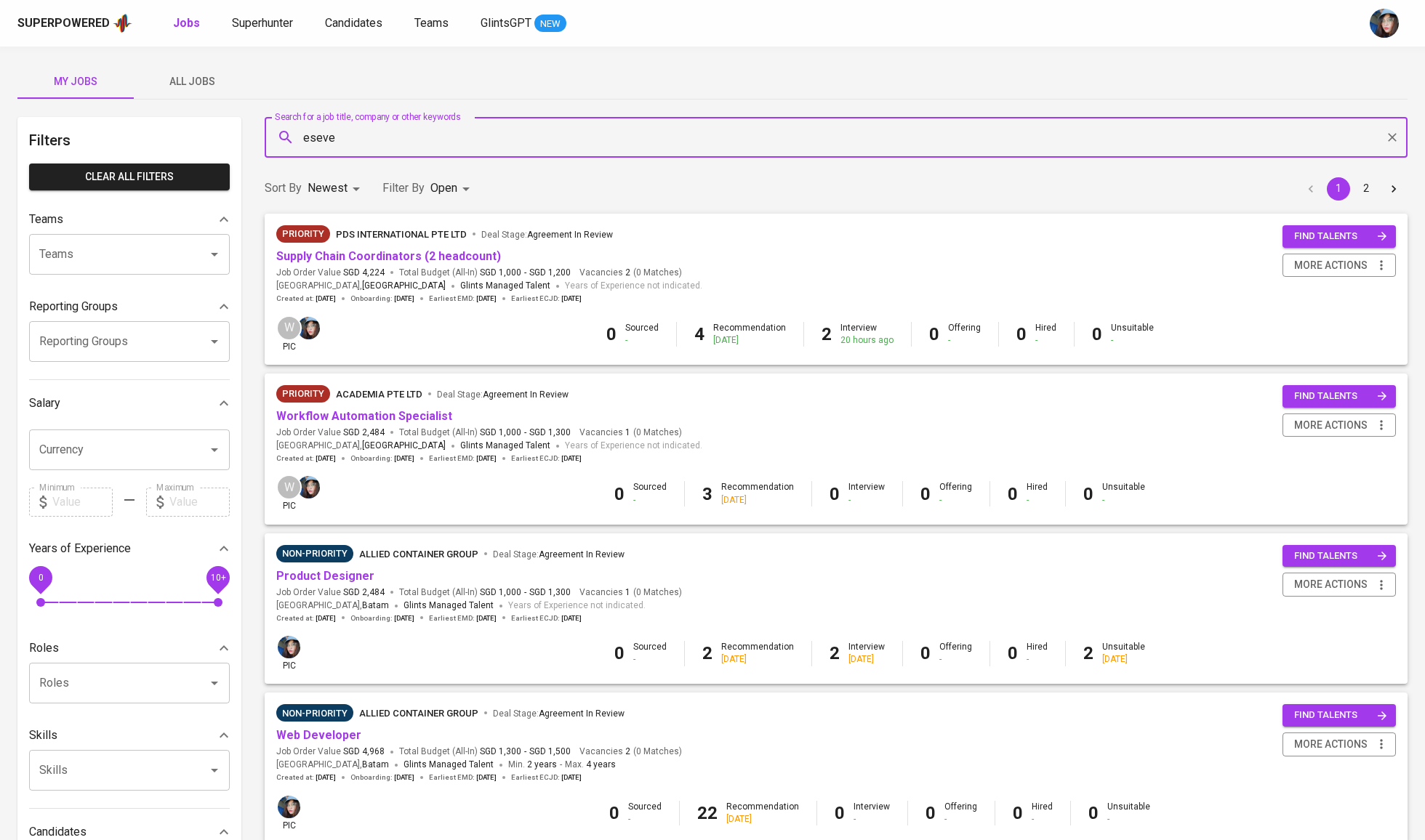
type input "esevel"
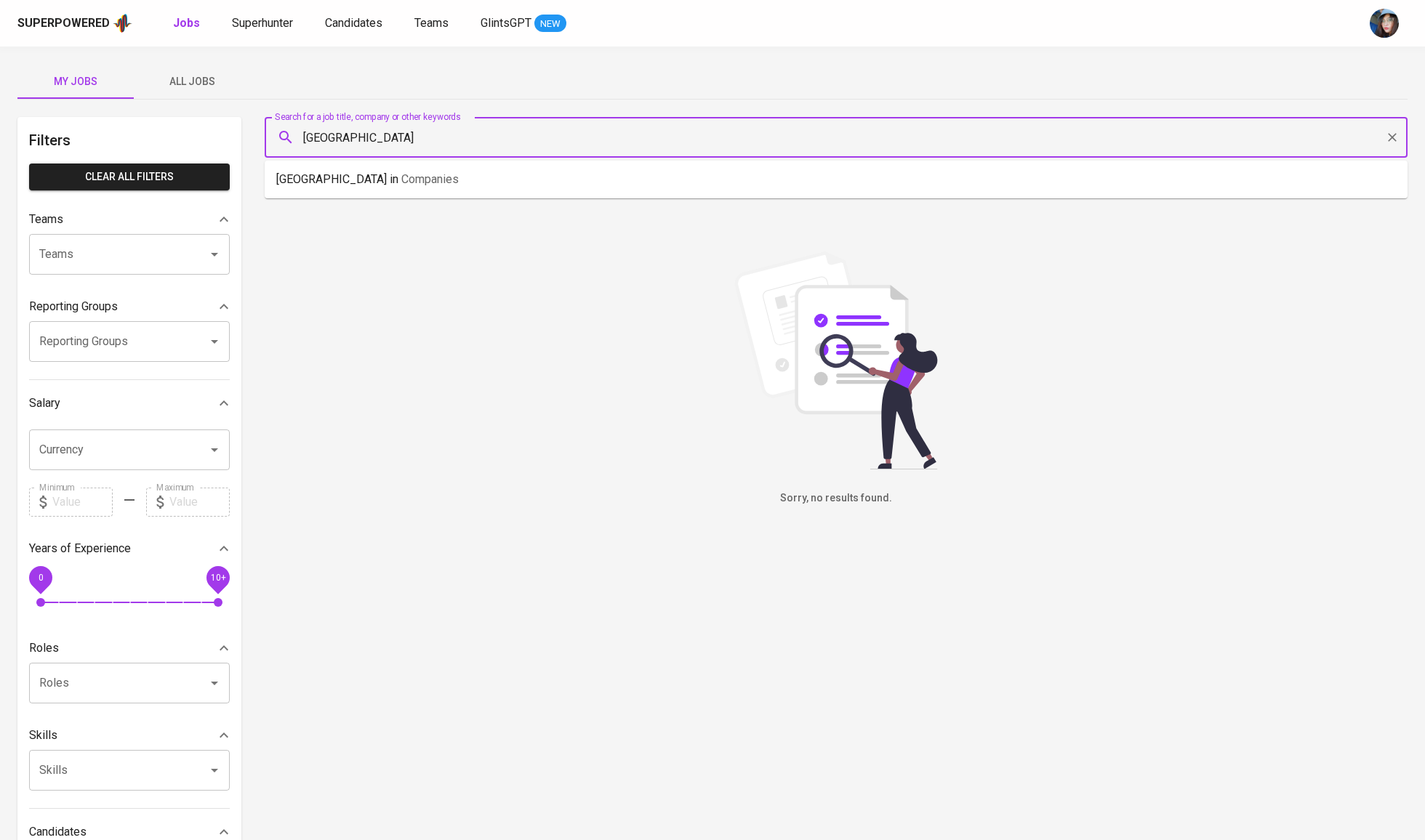
type input "stamford"
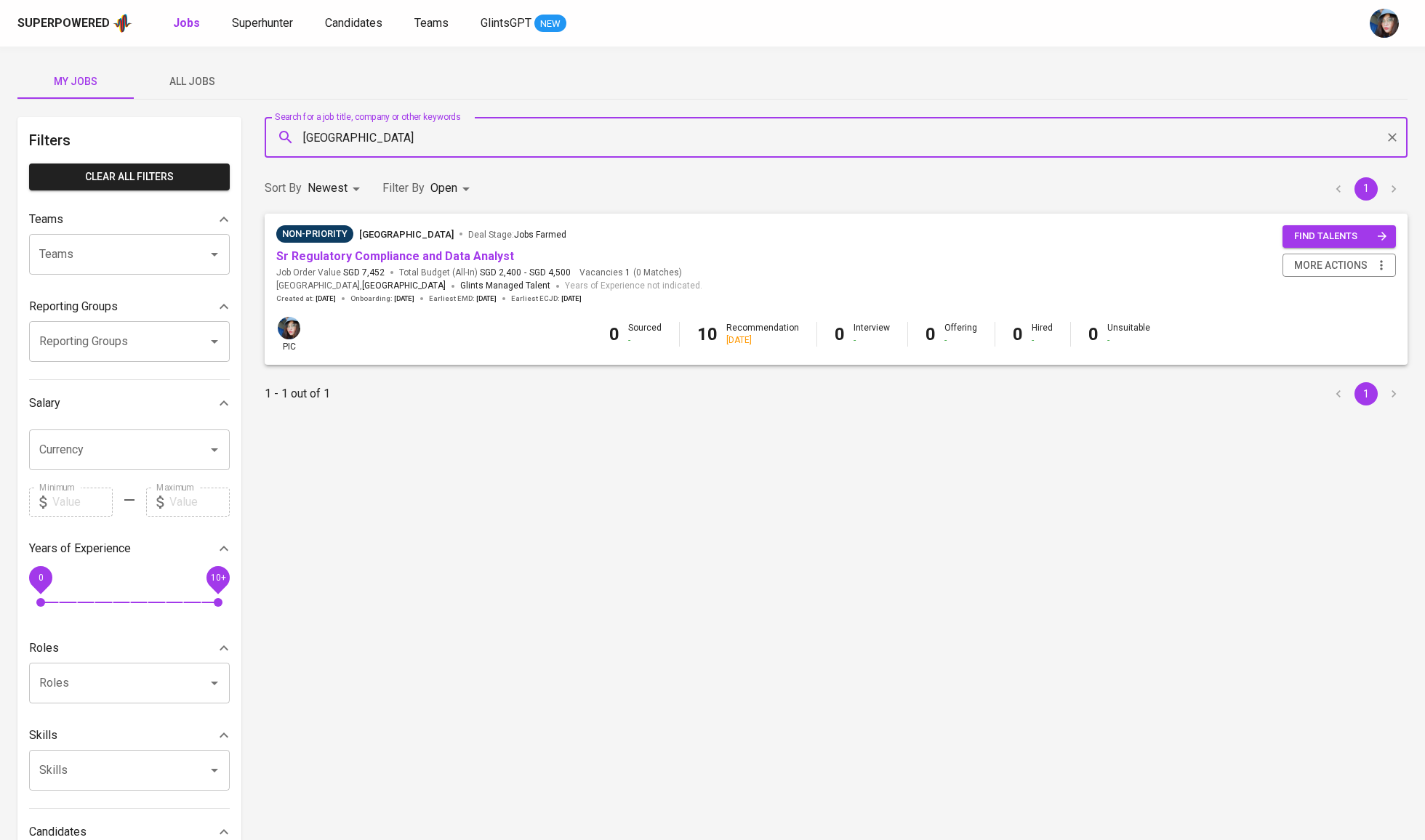
click at [503, 265] on span "Sr Regulatory Compliance and Data Analyst" at bounding box center [395, 257] width 238 height 17
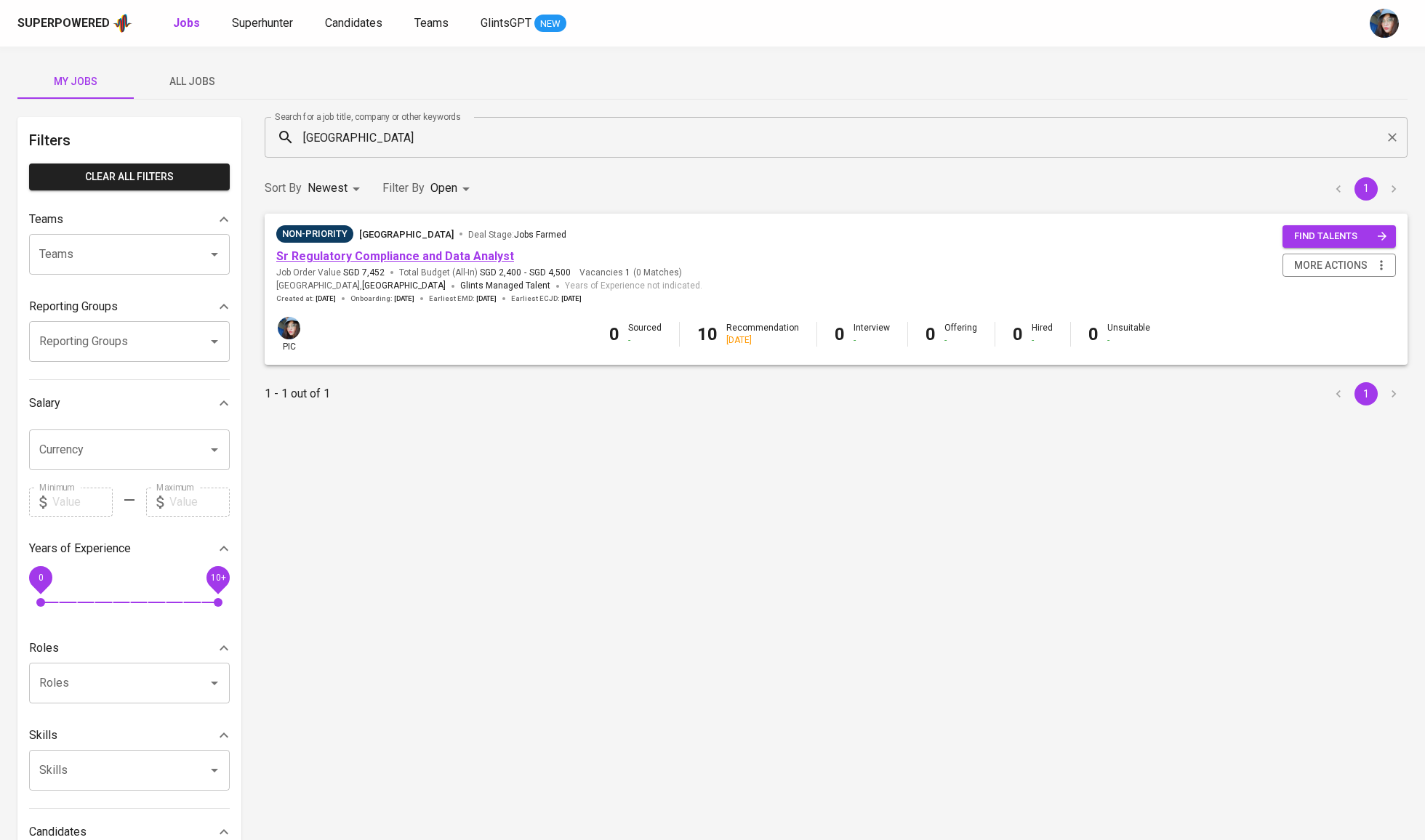
click at [480, 251] on link "Sr Regulatory Compliance and Data Analyst" at bounding box center [395, 256] width 238 height 14
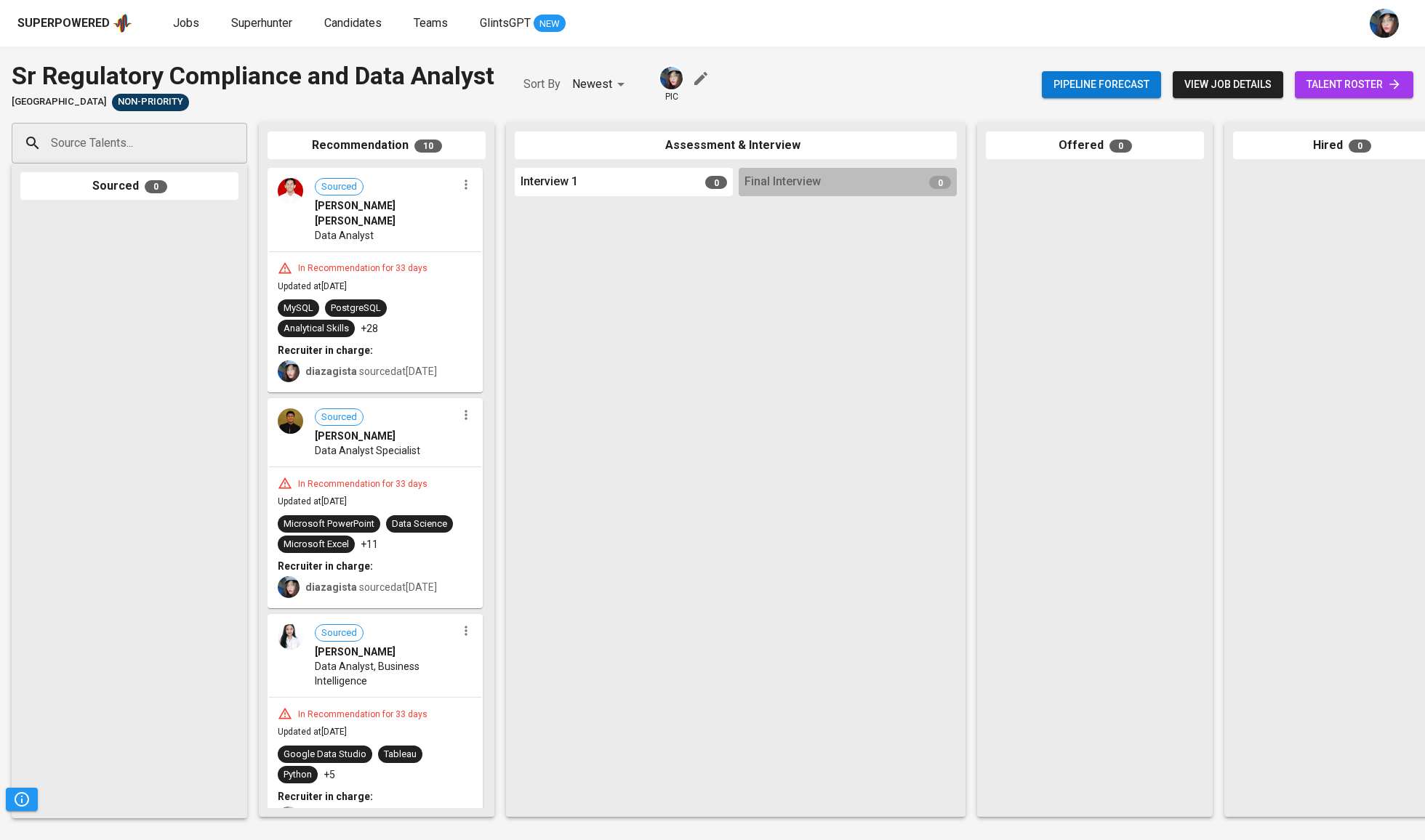
click at [1344, 80] on span "talent roster" at bounding box center [1354, 85] width 95 height 18
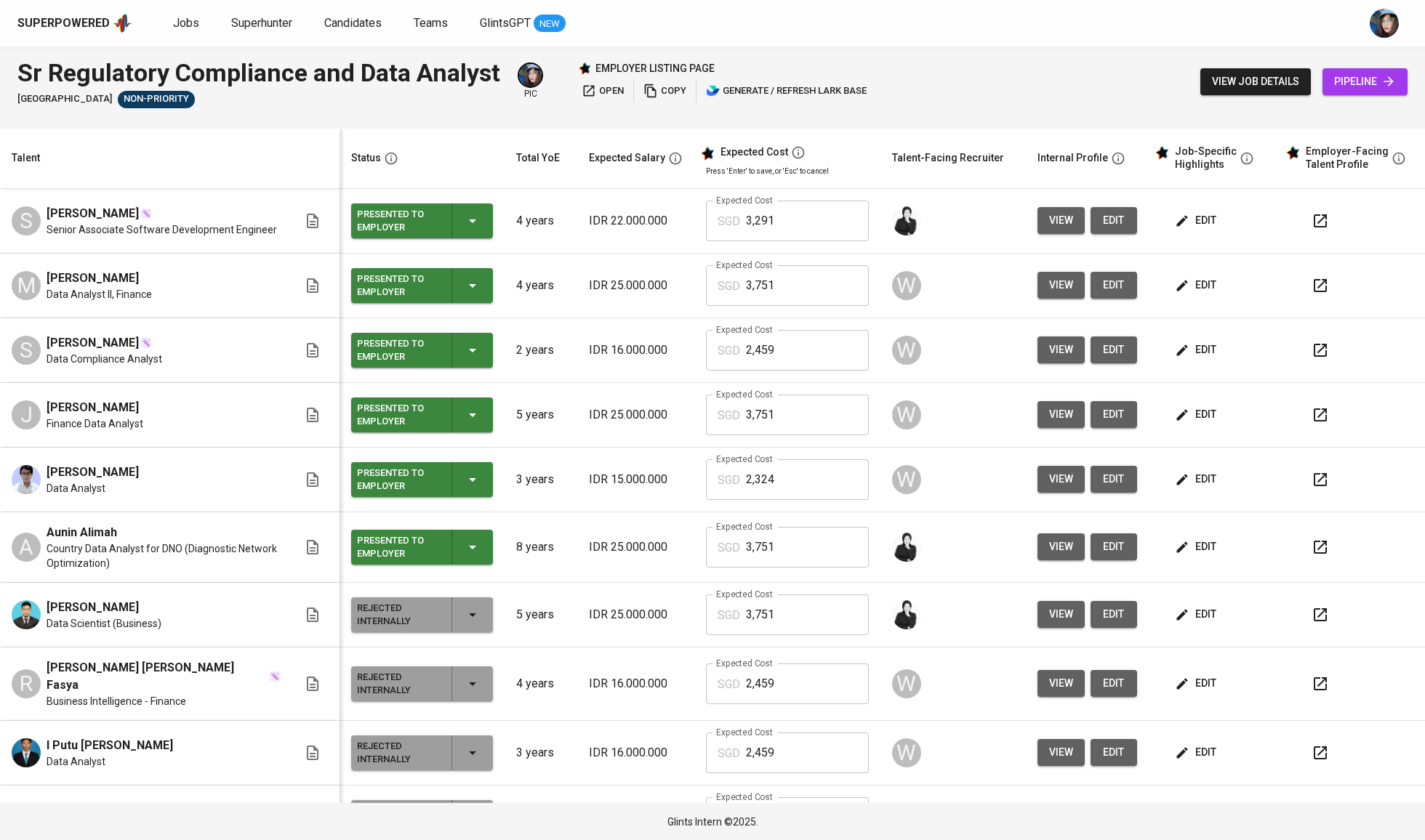
click at [61, 208] on span "Samuel" at bounding box center [93, 214] width 92 height 17
copy span "Samuel"
click at [66, 284] on span "Muhammad Hadhari" at bounding box center [93, 278] width 92 height 17
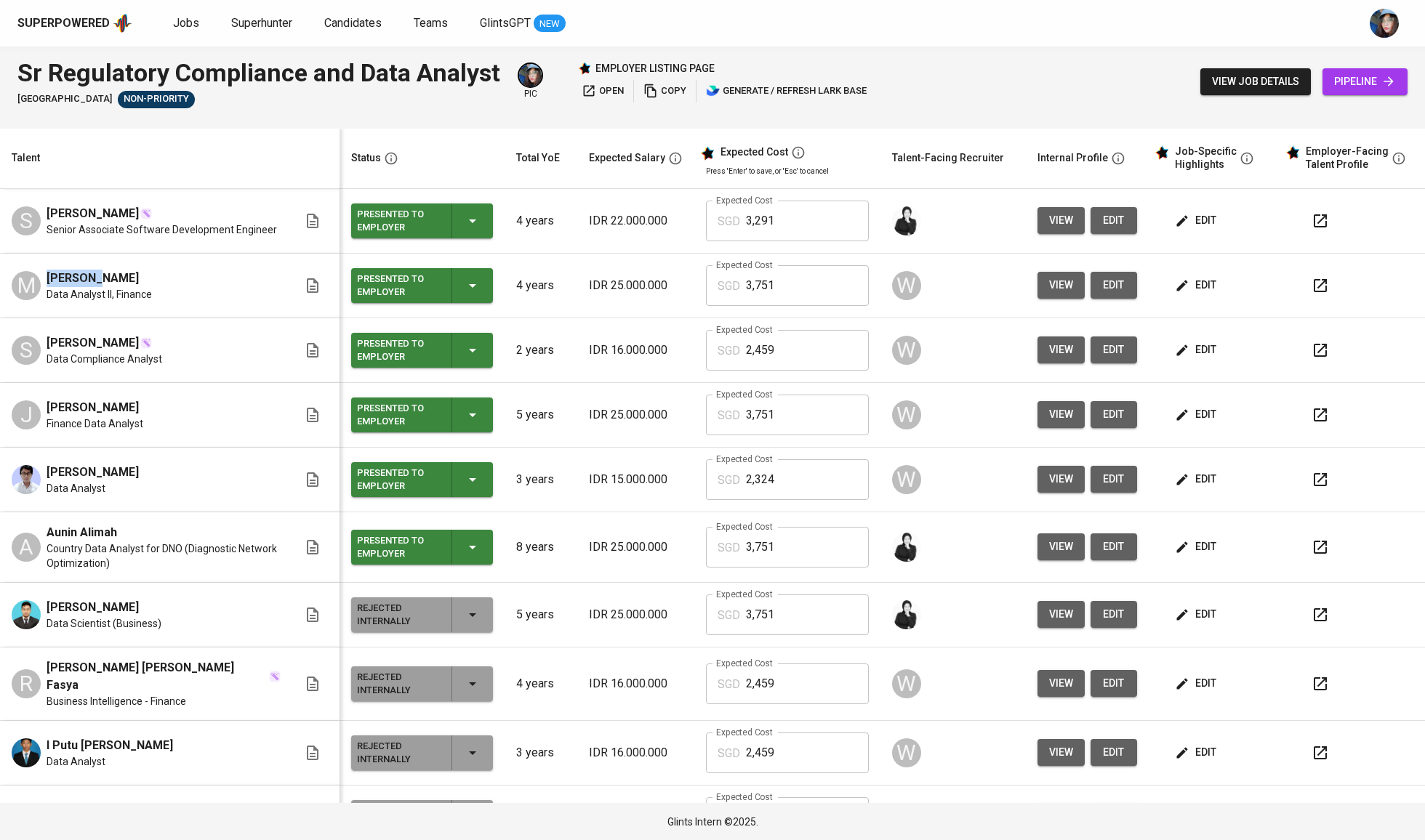
click at [66, 284] on span "Muhammad Hadhari" at bounding box center [93, 278] width 92 height 17
copy span "Muhammad Hadhari"
click at [110, 352] on span "Stefanus Willy" at bounding box center [93, 343] width 92 height 17
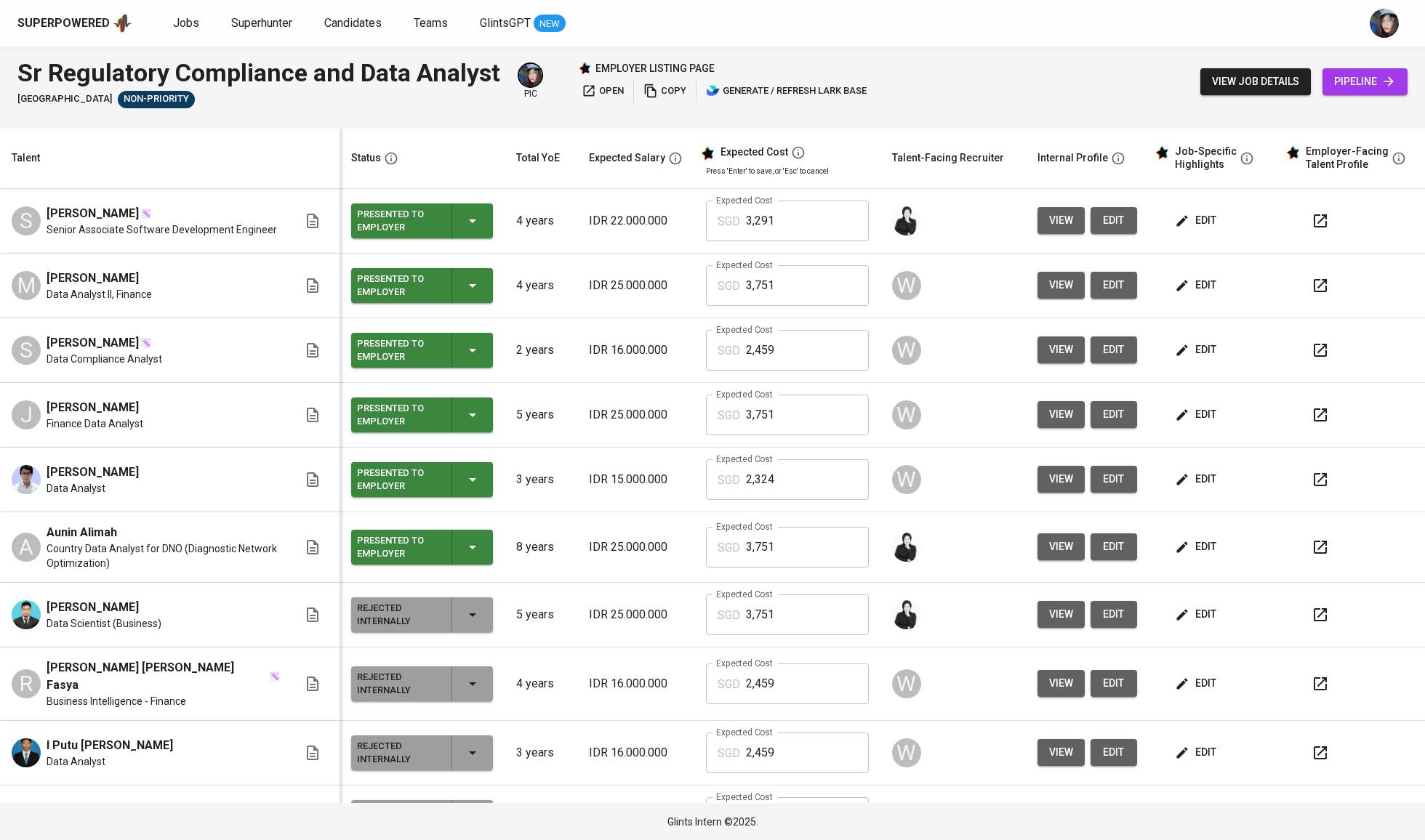
click at [110, 352] on span "Stefanus Willy" at bounding box center [93, 343] width 92 height 17
click at [86, 352] on span "Stefanus Willy" at bounding box center [93, 343] width 92 height 17
click at [120, 413] on span "Jonathan Raymond" at bounding box center [93, 408] width 92 height 17
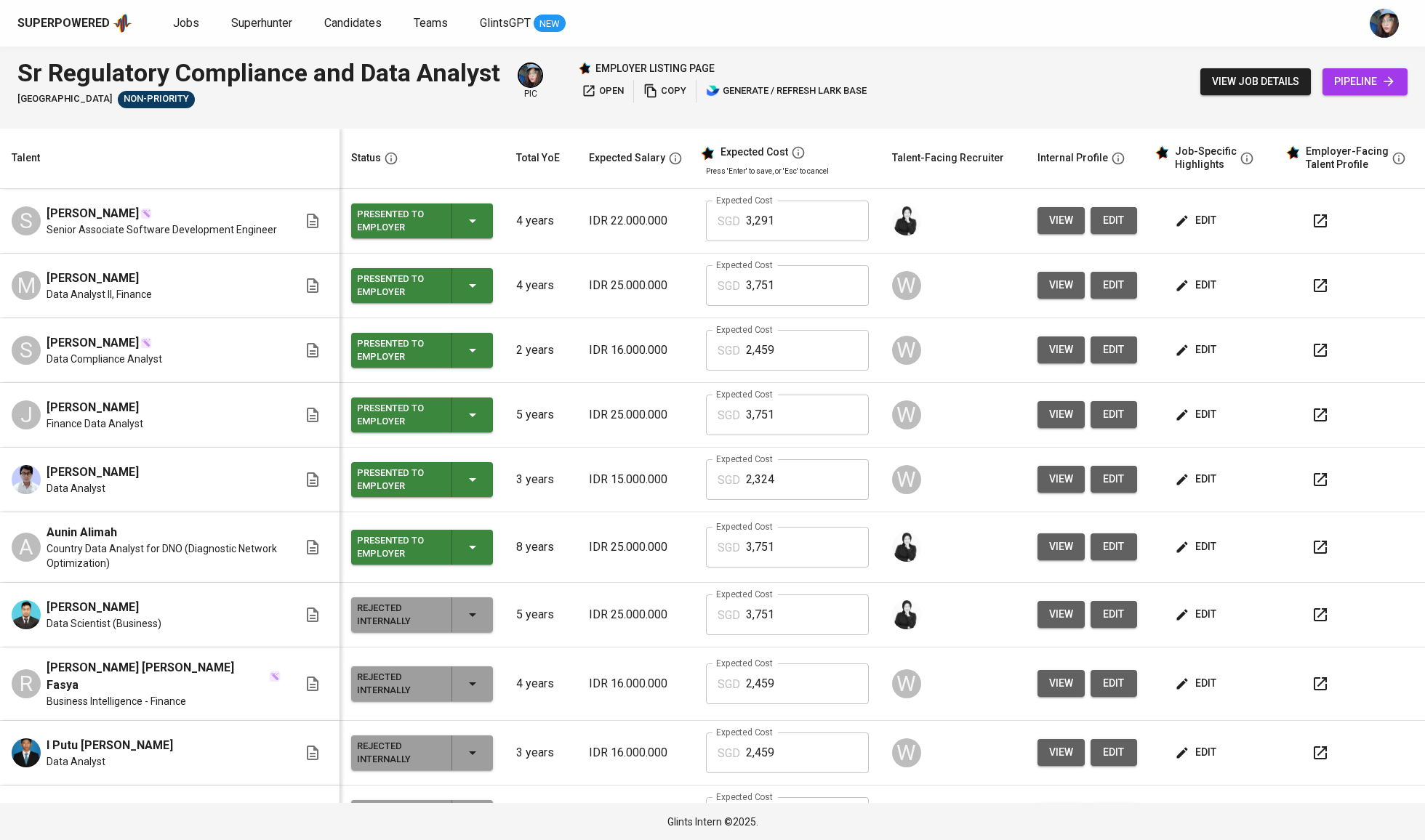
click at [120, 413] on span "Jonathan Raymond" at bounding box center [93, 408] width 92 height 17
copy span "Jonathan Raymond"
click at [67, 482] on span "Sadan Rizqi" at bounding box center [93, 472] width 92 height 17
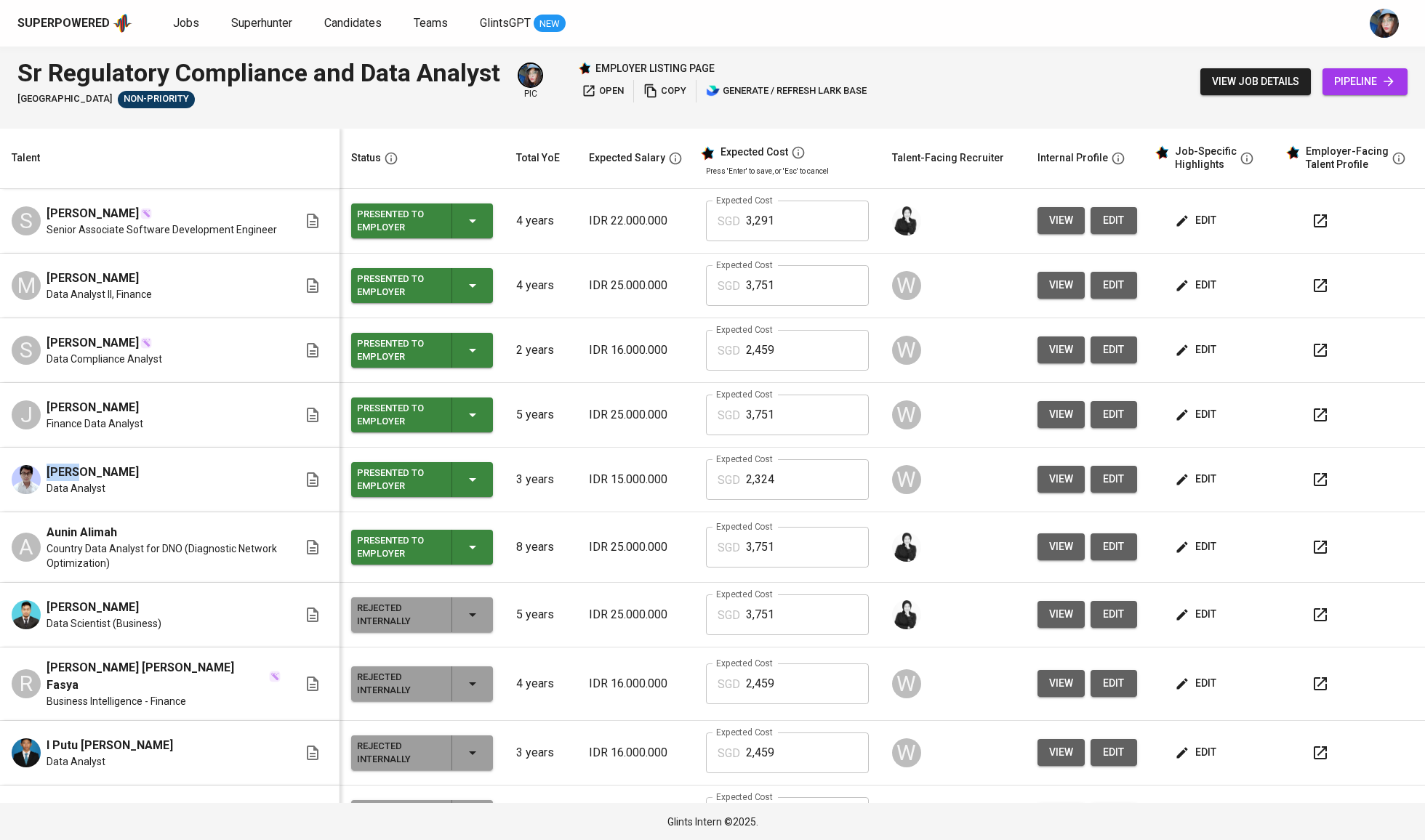
click at [67, 482] on span "Sadan Rizqi" at bounding box center [93, 472] width 92 height 17
copy span "Sadan Rizqi"
